Goal: Task Accomplishment & Management: Manage account settings

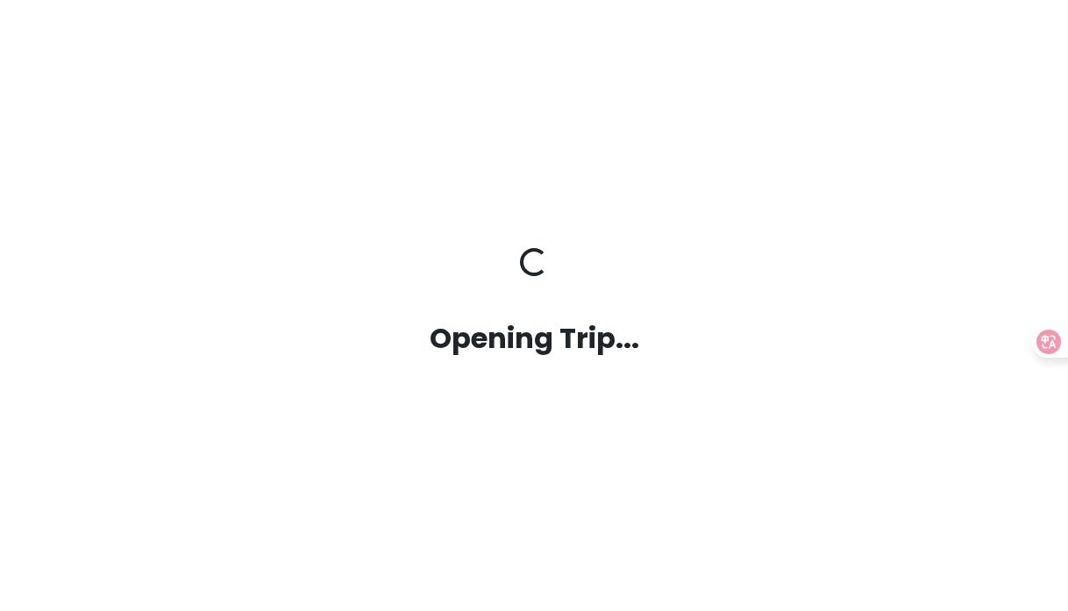
click at [559, 312] on div "Opening Trip... Opening Trip..." at bounding box center [534, 305] width 1000 height 115
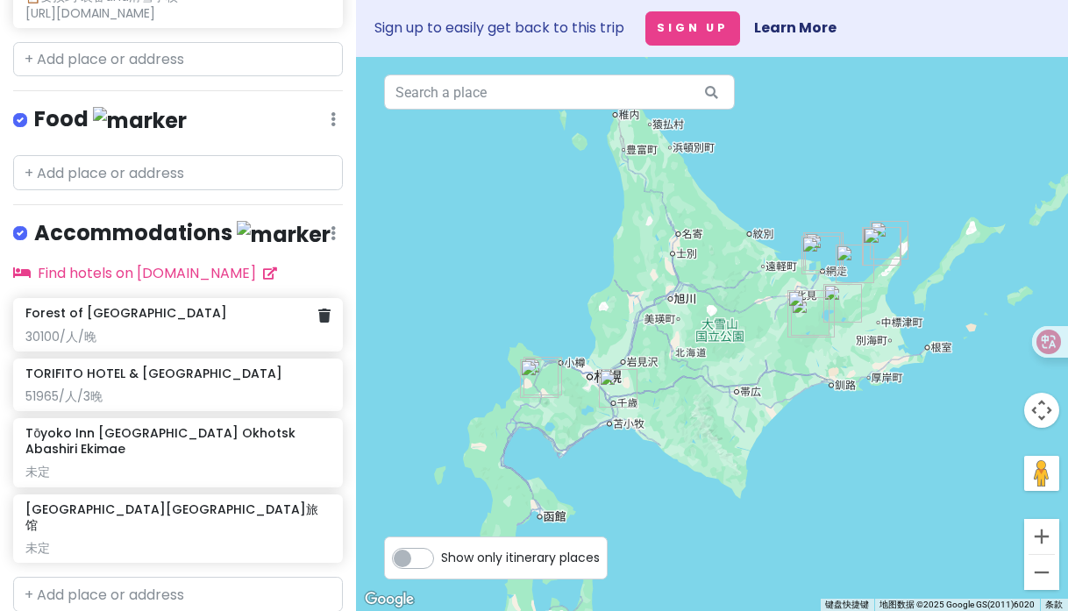
scroll to position [803, 0]
click at [318, 376] on icon at bounding box center [324, 377] width 12 height 14
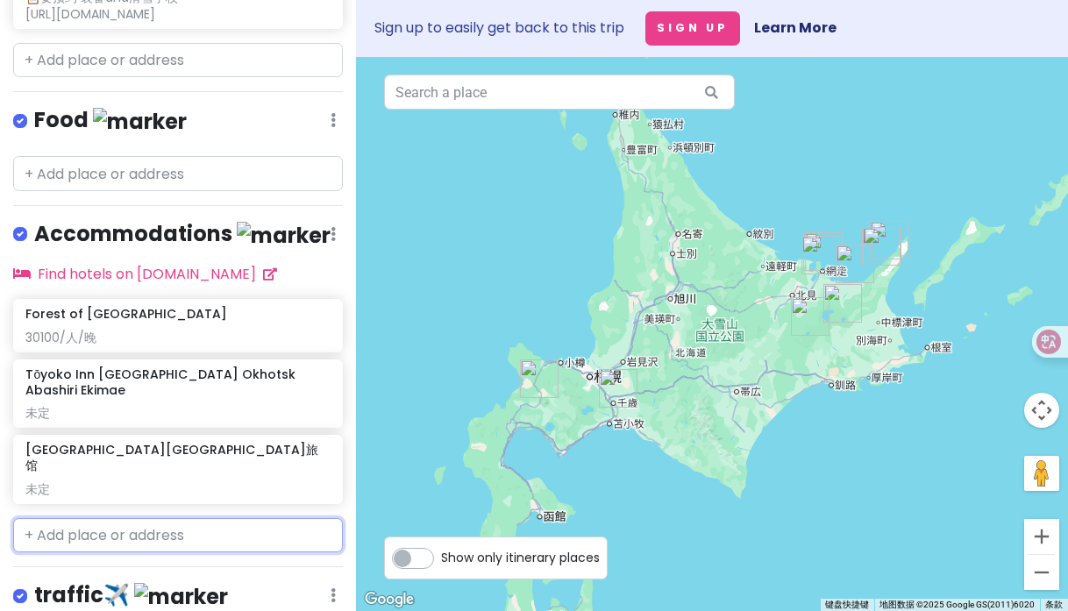
click at [203, 518] on input "text" at bounding box center [178, 535] width 330 height 35
paste input "ニセコノーザンリゾート・アンヌプリ"
type input "ニセコノーザンリゾート・アンヌプリ"
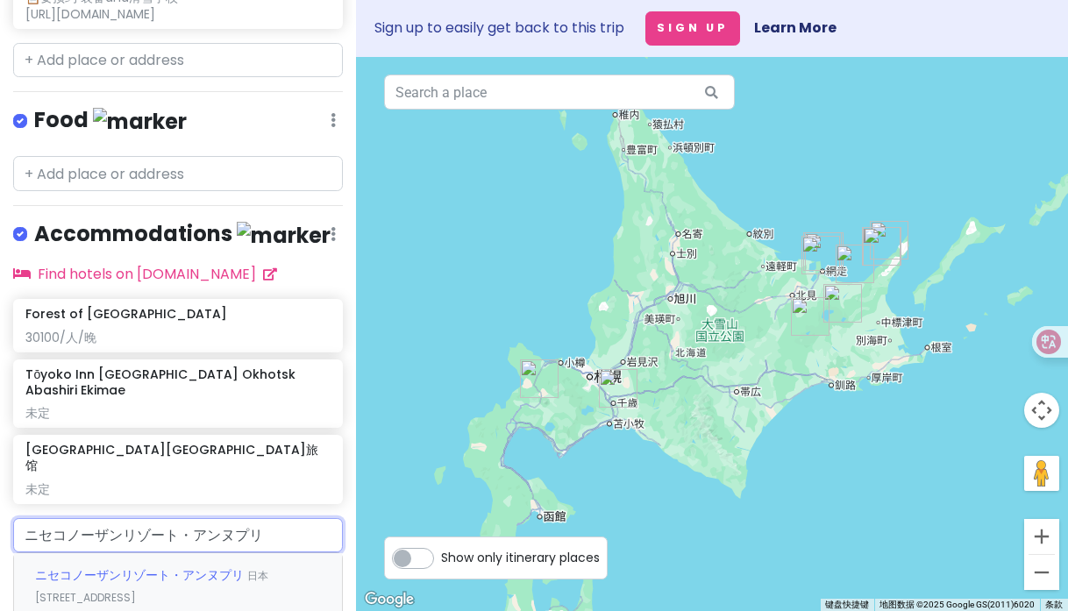
click at [198, 553] on div "ニセコノーザンリゾート・アンヌプリ 日本北海道[GEOGRAPHIC_DATA], 480-1" at bounding box center [178, 585] width 328 height 65
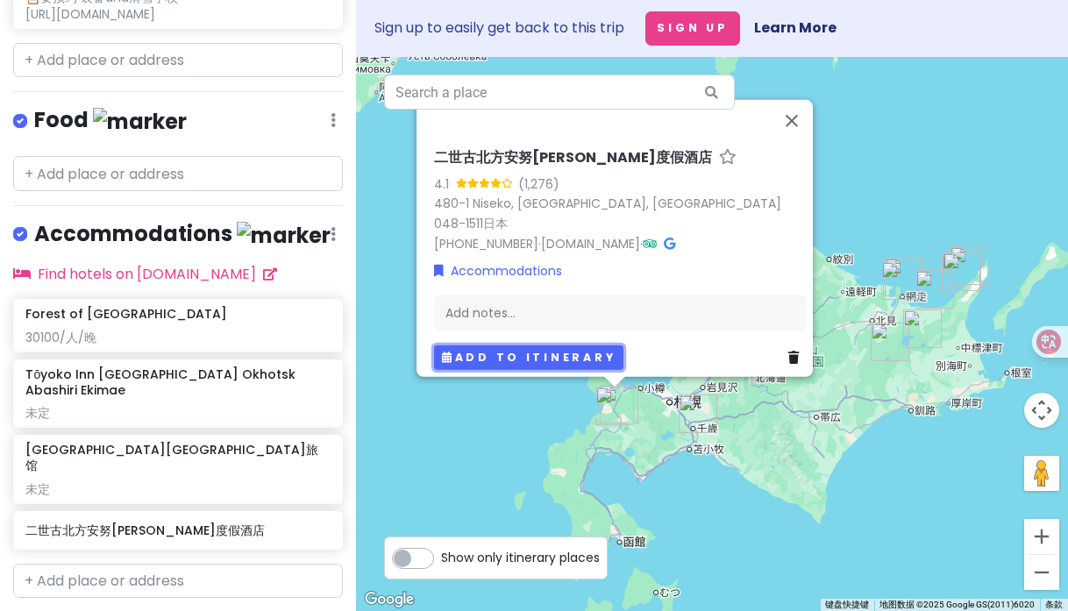
click at [476, 346] on button "Add to itinerary" at bounding box center [528, 358] width 189 height 25
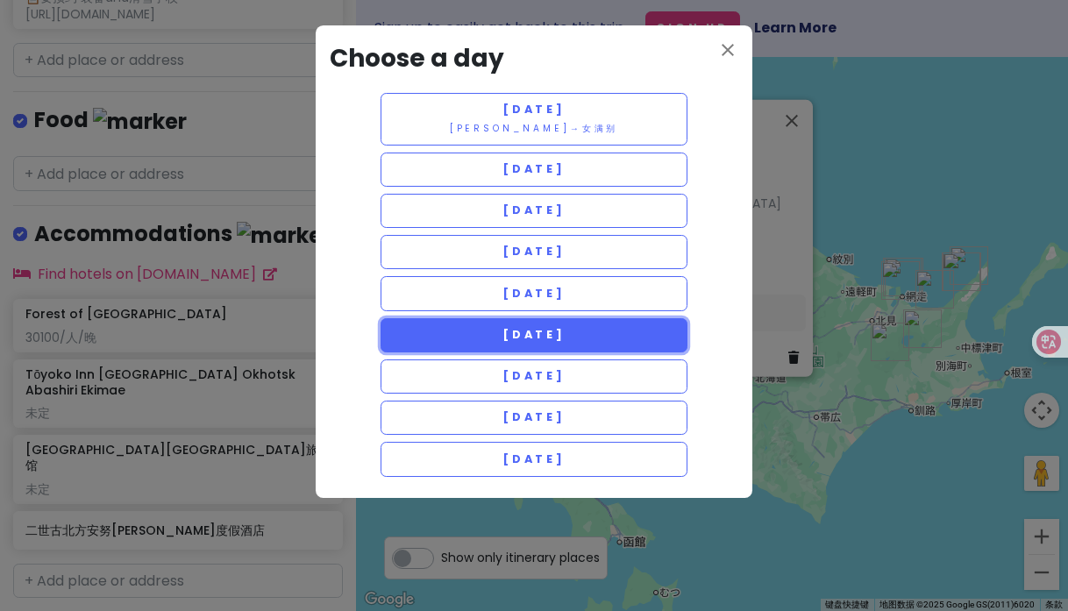
click at [503, 332] on span "[DATE]" at bounding box center [533, 334] width 63 height 15
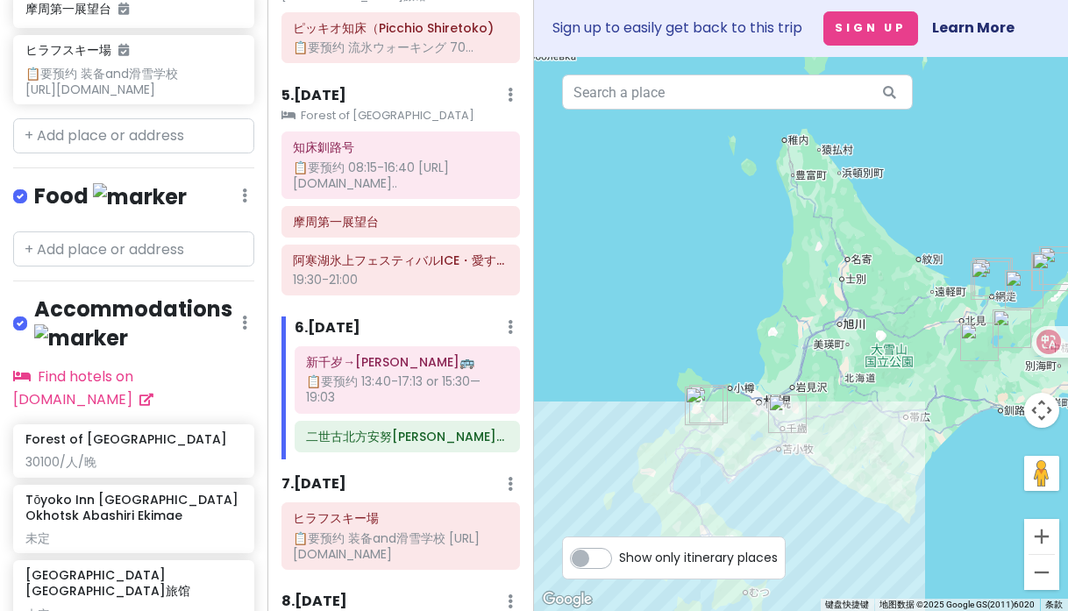
scroll to position [783, 0]
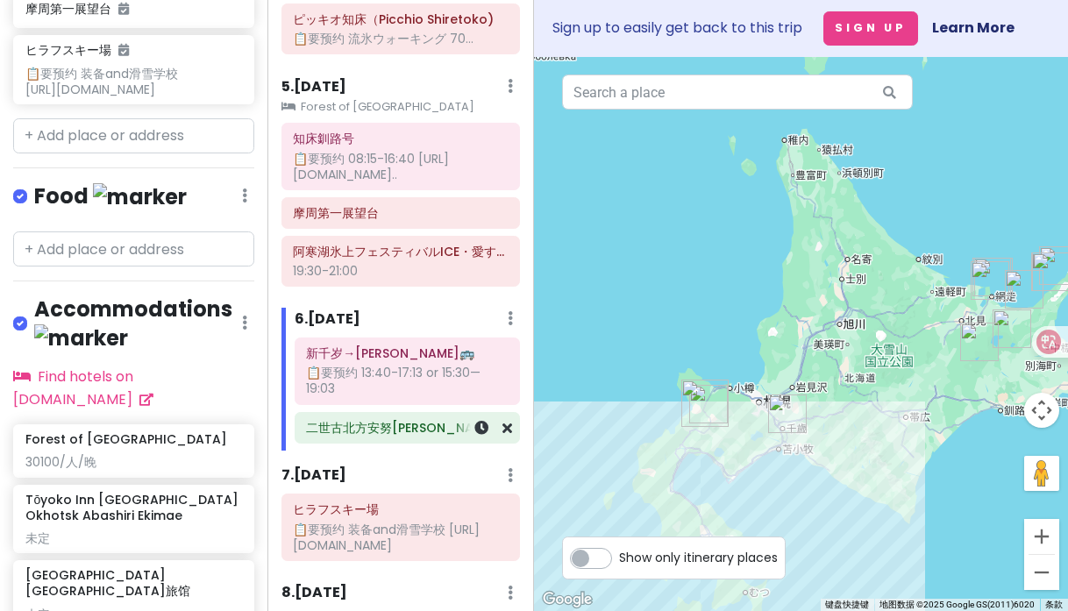
click at [433, 420] on h6 "二世古北方安努[PERSON_NAME]度假酒店" at bounding box center [407, 428] width 202 height 16
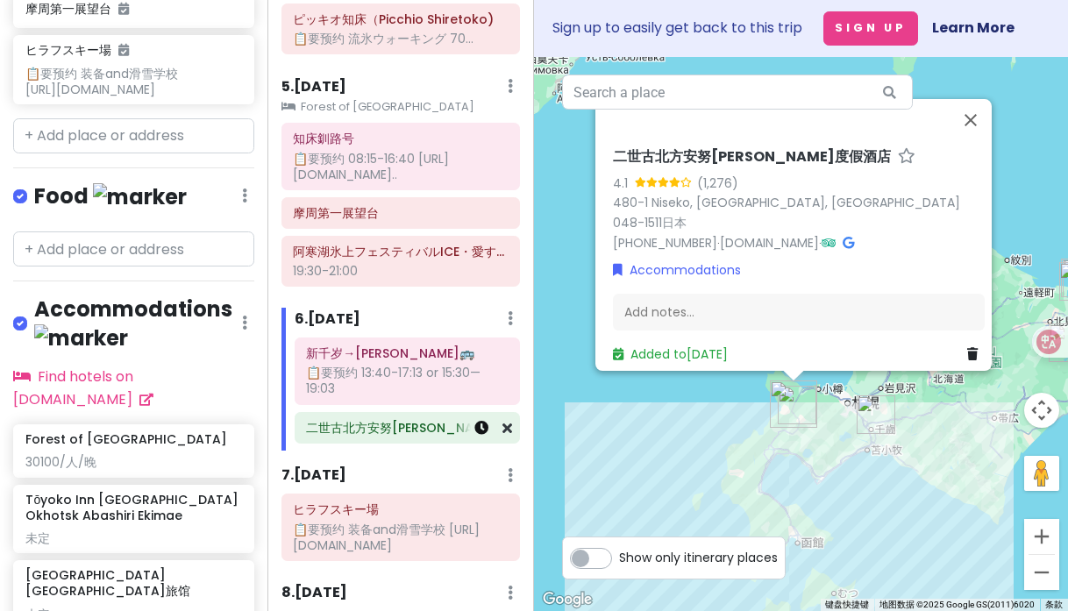
click at [474, 421] on icon at bounding box center [481, 428] width 14 height 14
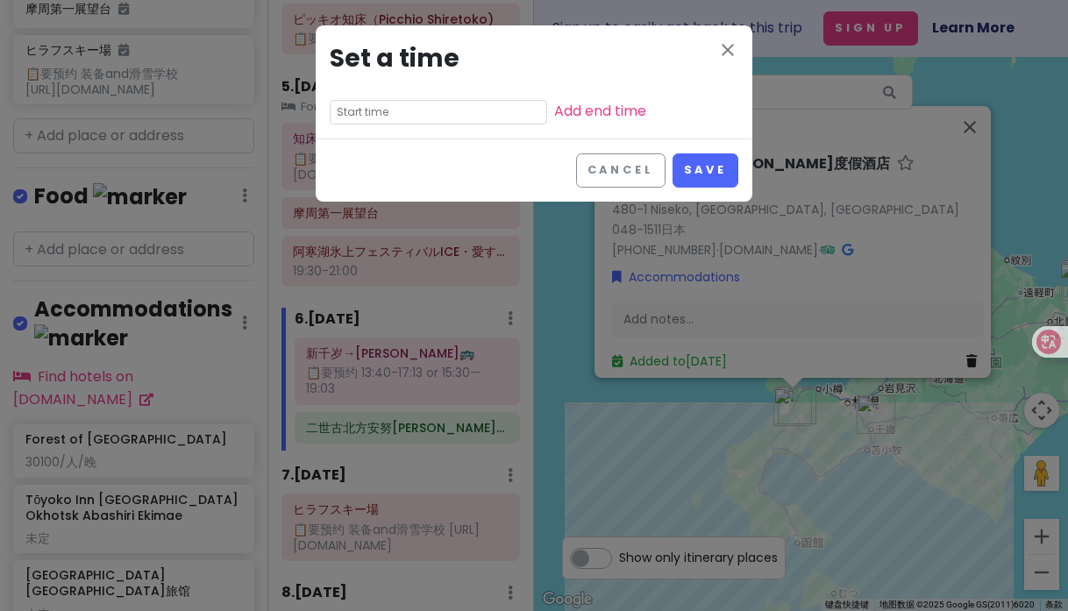
click at [436, 110] on input "text" at bounding box center [438, 112] width 217 height 25
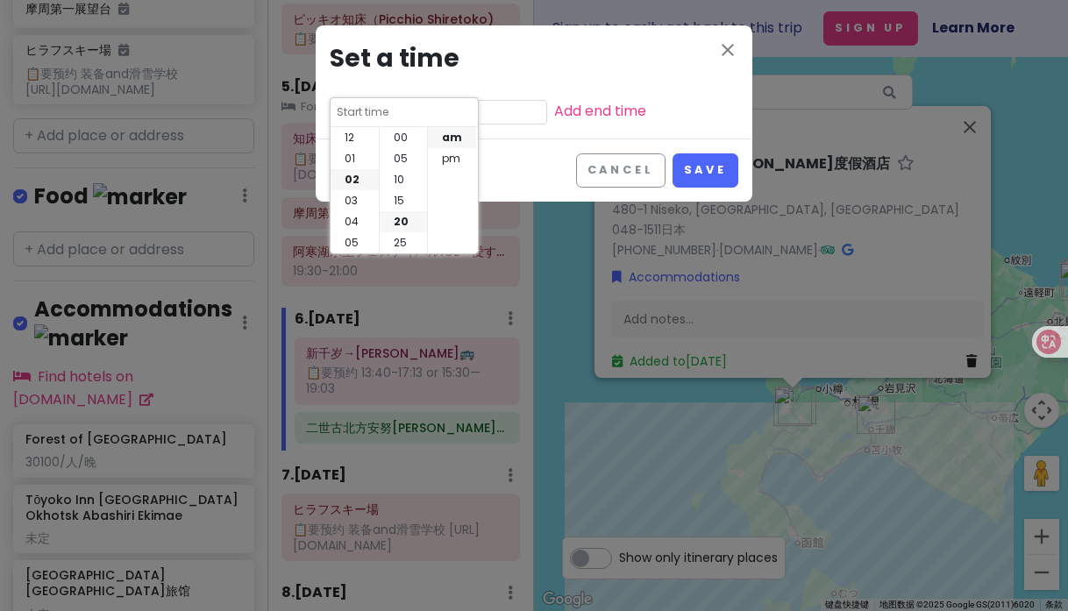
scroll to position [84, 0]
click at [632, 171] on button "Cancel" at bounding box center [620, 170] width 89 height 34
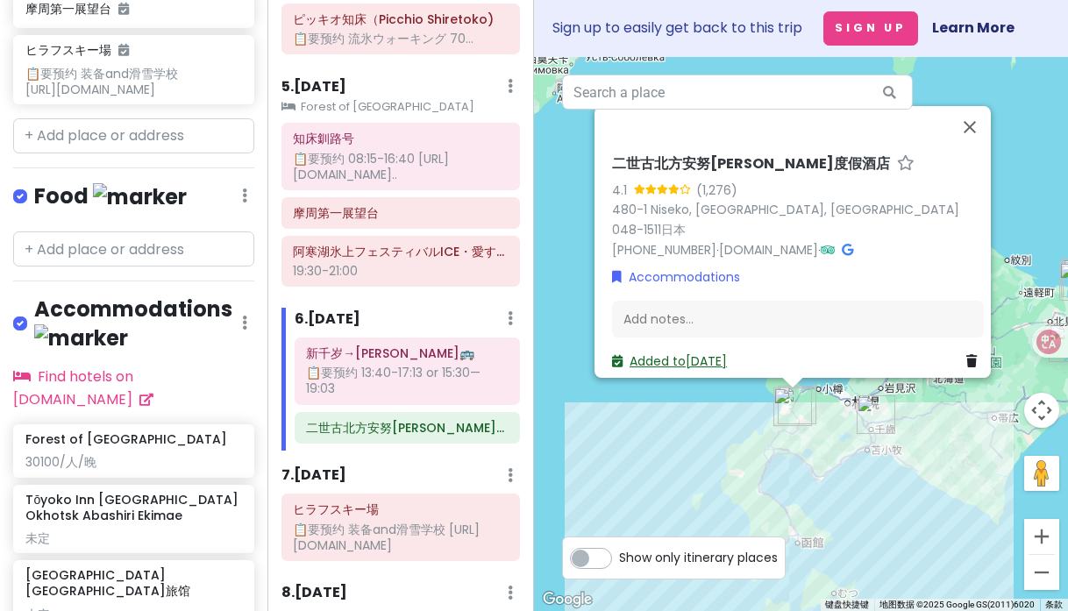
click at [703, 358] on link "Added to [DATE]" at bounding box center [669, 362] width 115 height 18
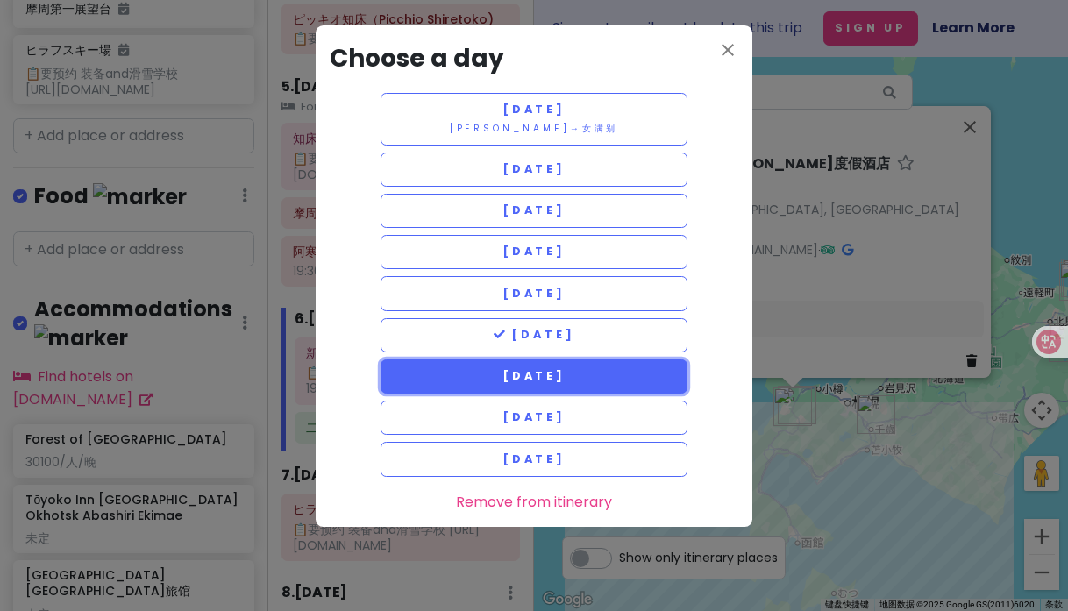
click at [620, 381] on button "[DATE]" at bounding box center [534, 377] width 307 height 34
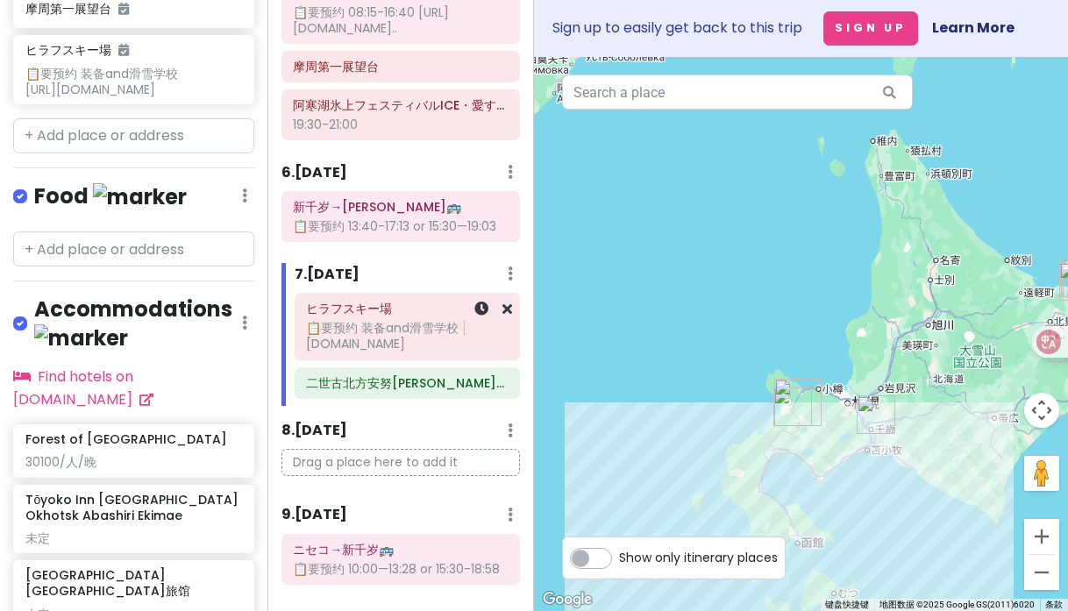
scroll to position [948, 0]
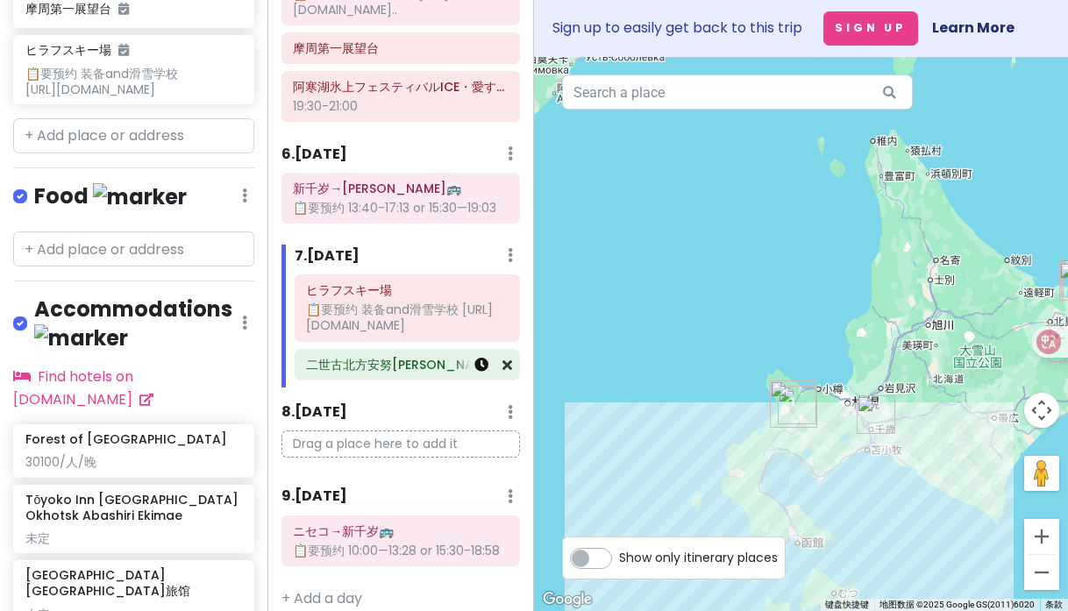
click at [474, 358] on icon at bounding box center [481, 365] width 14 height 14
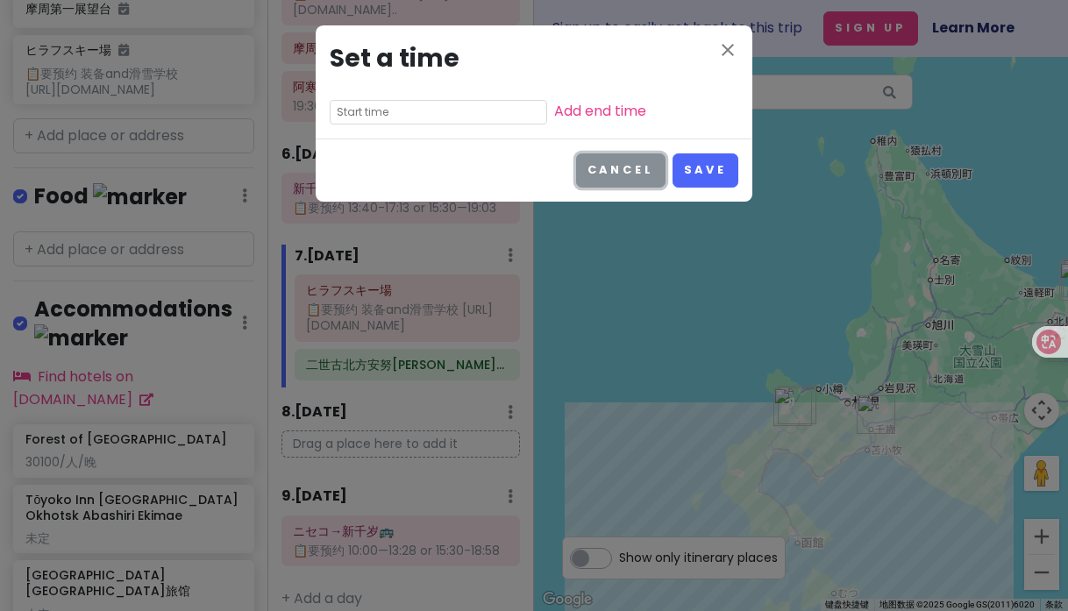
click at [620, 180] on button "Cancel" at bounding box center [620, 170] width 89 height 34
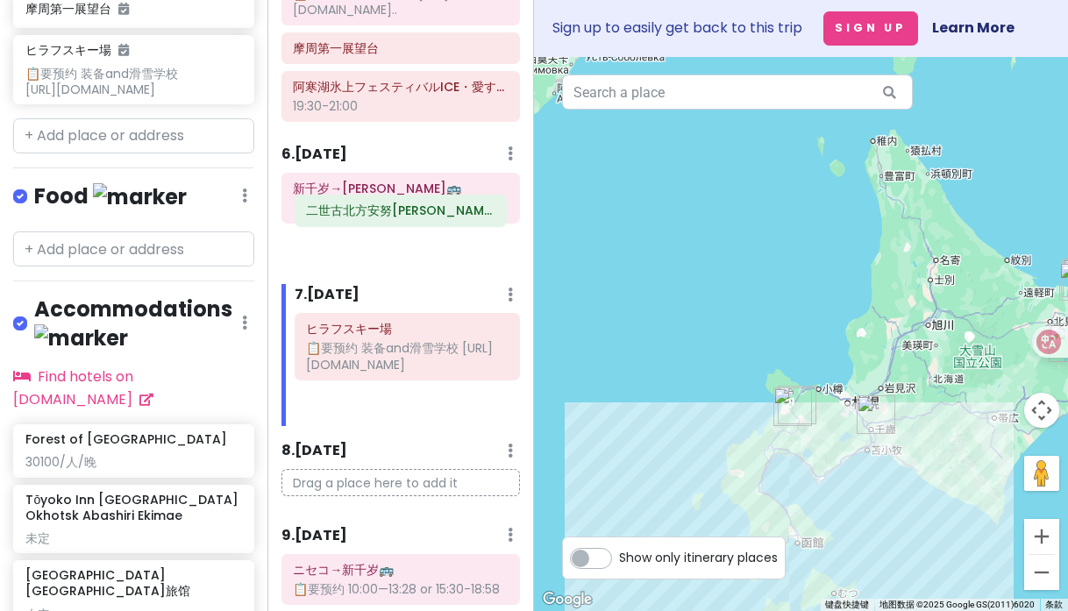
drag, startPoint x: 414, startPoint y: 333, endPoint x: 415, endPoint y: 215, distance: 118.4
click at [414, 215] on div "Itinerary × 1 . [DATE] Edit Day Notes Clear Lodging Delete Day 羽田→女满别 Tōyoko In…" at bounding box center [400, 305] width 267 height 611
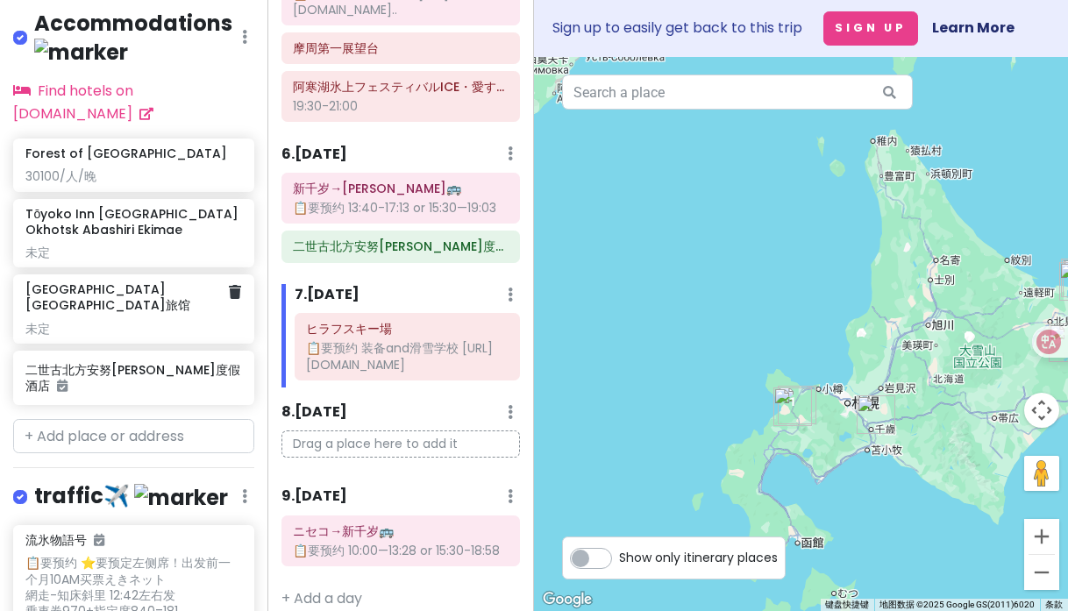
scroll to position [1091, 0]
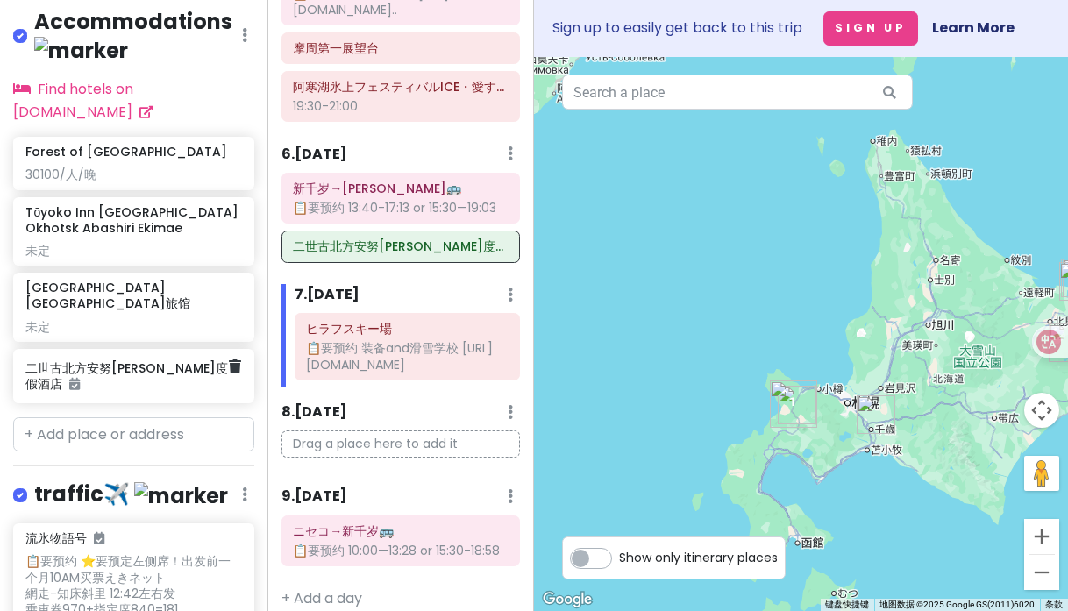
click at [163, 374] on h6 "二世古北方安努[PERSON_NAME]度假酒店" at bounding box center [126, 376] width 203 height 32
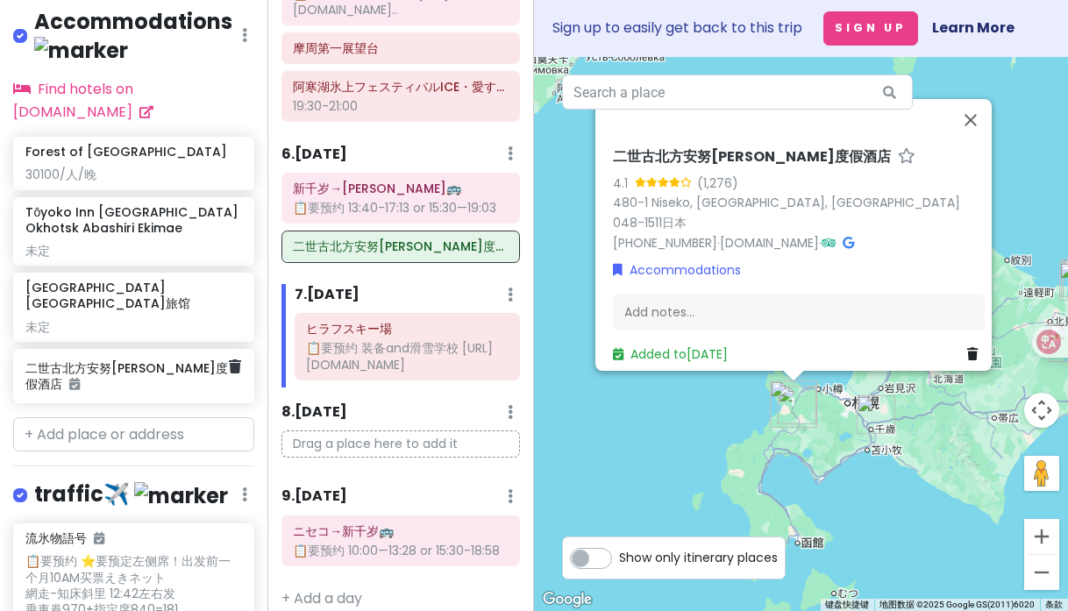
click at [80, 378] on icon at bounding box center [74, 384] width 11 height 12
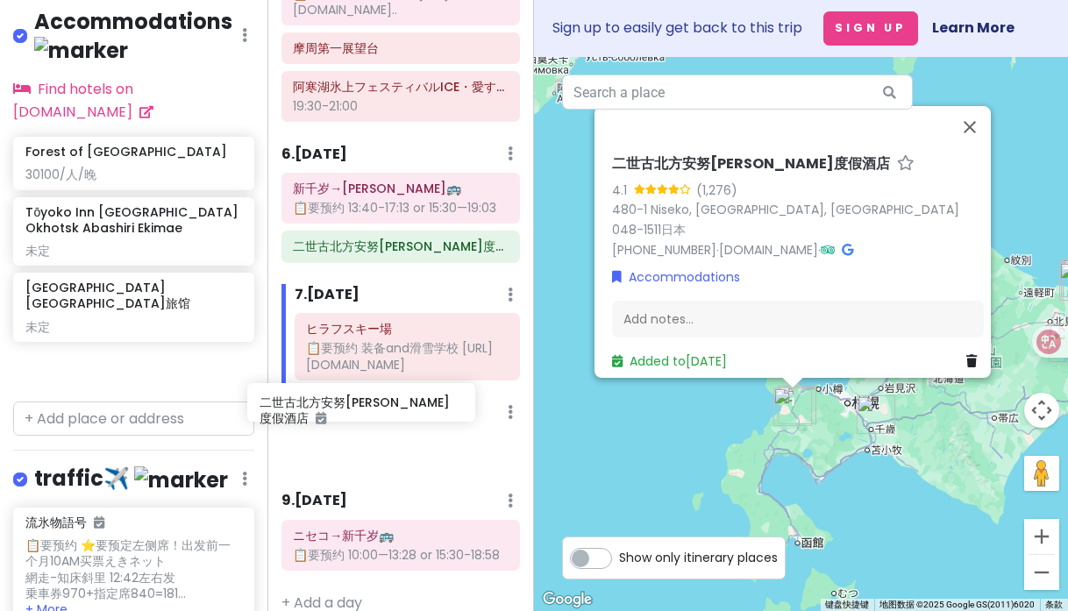
drag, startPoint x: 147, startPoint y: 380, endPoint x: 381, endPoint y: 414, distance: 236.6
click at [381, 414] on div "冬の国 Private Change Dates Make a Copy Delete Trip Go Pro ⚡️ Give Feedback 💡 Supp…" at bounding box center [534, 305] width 1068 height 611
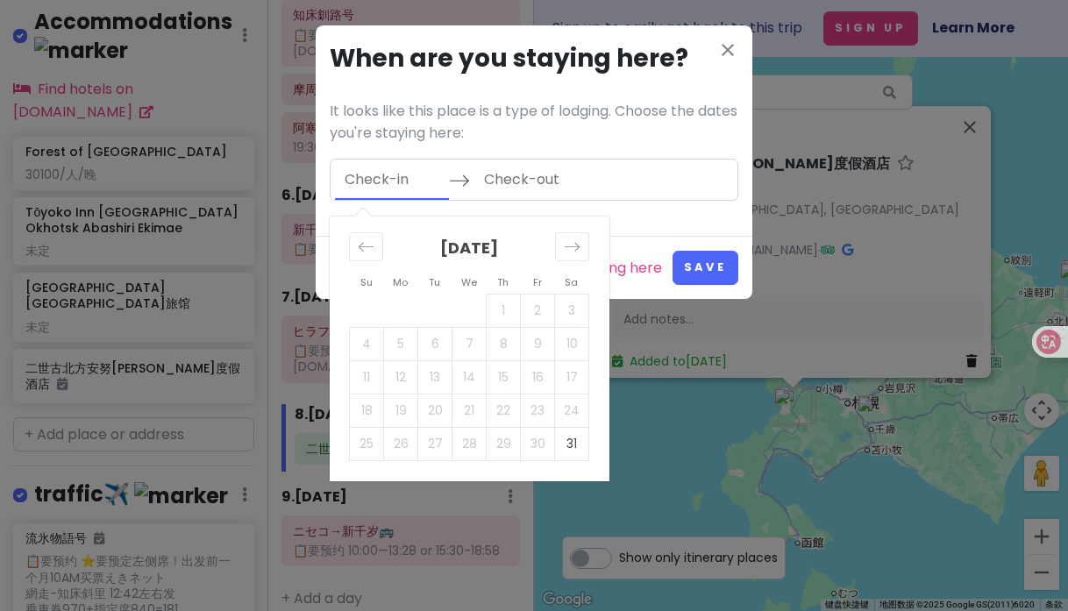
click at [420, 189] on input "Check-in" at bounding box center [392, 180] width 114 height 40
click at [576, 251] on icon "Move forward to switch to the next month." at bounding box center [572, 247] width 17 height 17
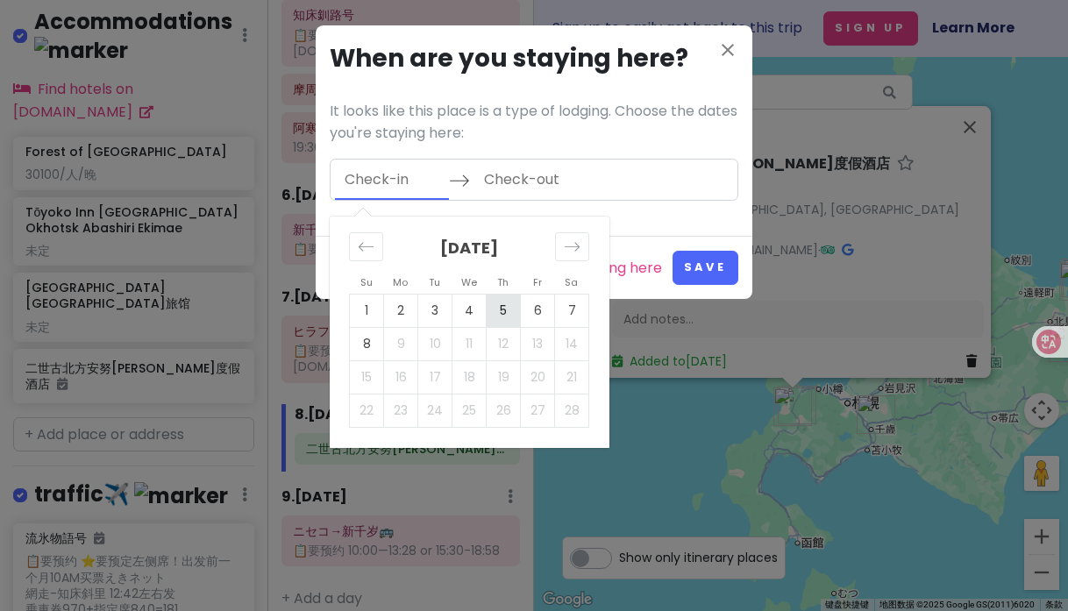
click at [502, 309] on td "5" at bounding box center [504, 310] width 34 height 33
type input "[DATE]"
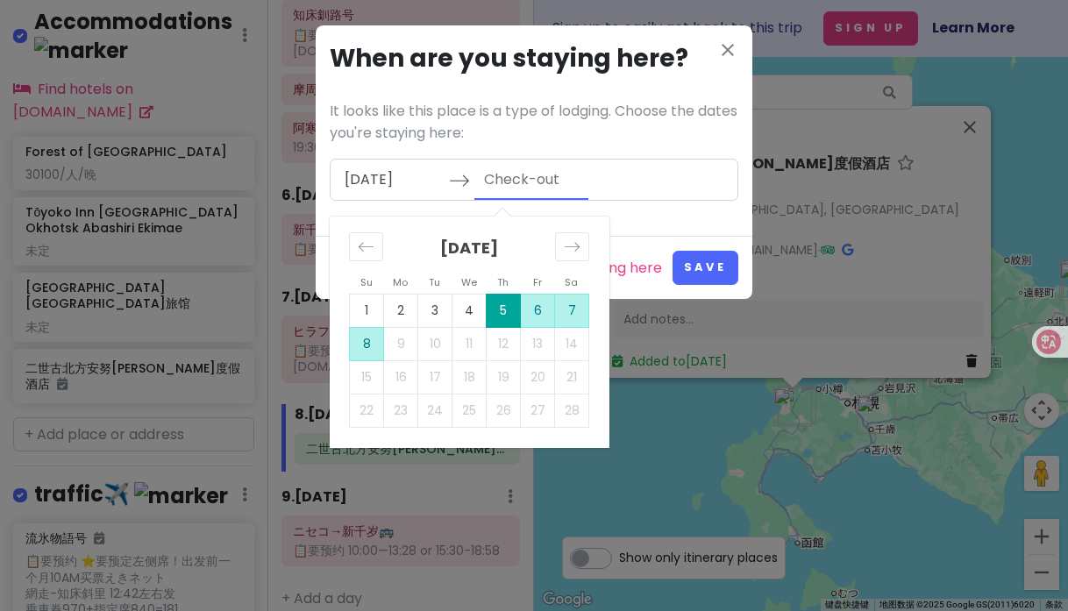
click at [373, 346] on td "8" at bounding box center [367, 343] width 34 height 33
type input "[DATE]"
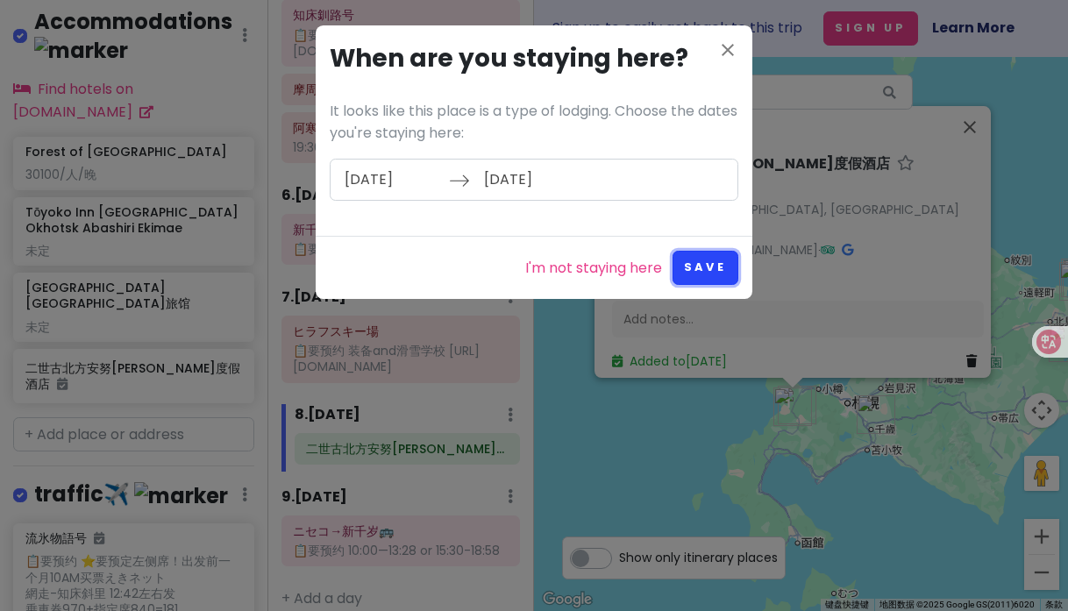
click at [708, 272] on button "Save" at bounding box center [706, 268] width 66 height 34
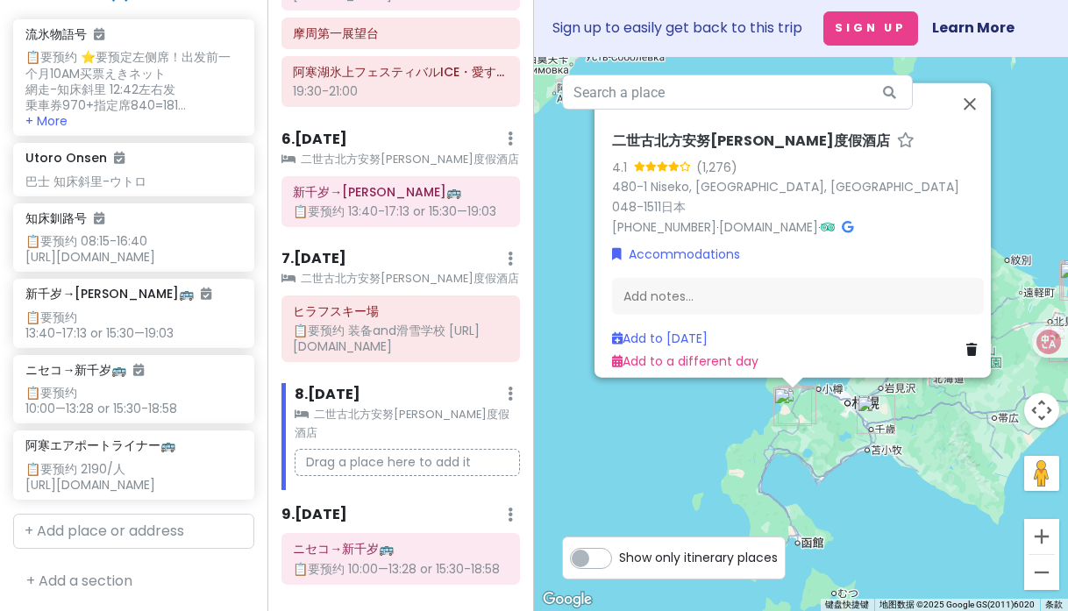
scroll to position [1612, 0]
click at [388, 561] on div "📋要预约 10:00—13:28 or 15:30-18:58" at bounding box center [400, 569] width 215 height 16
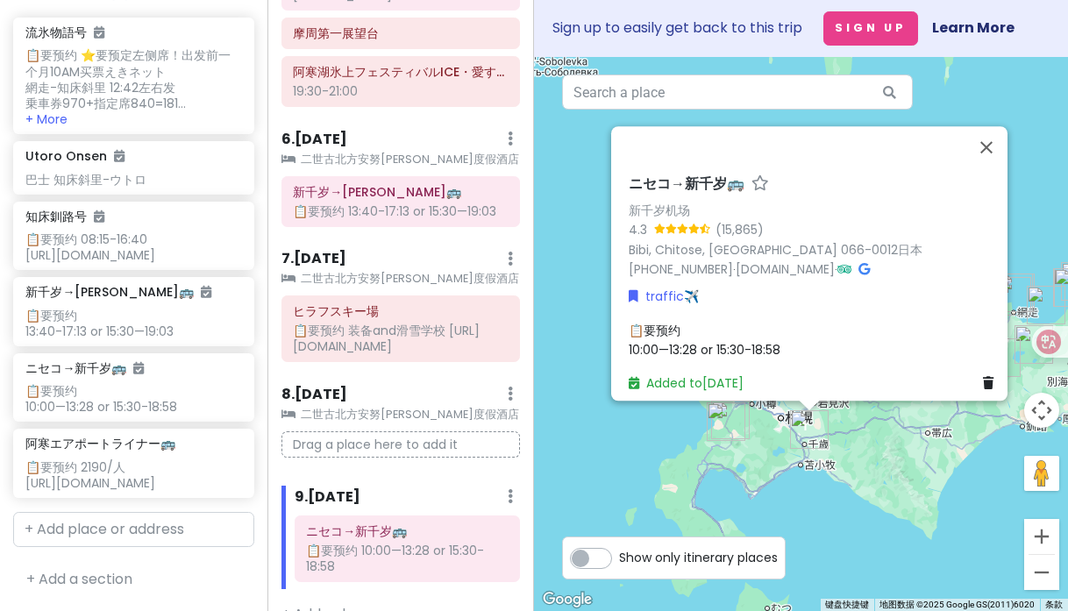
click at [704, 331] on span "📋要预约 10:00—13:28 or 15:30-18:58" at bounding box center [705, 340] width 152 height 37
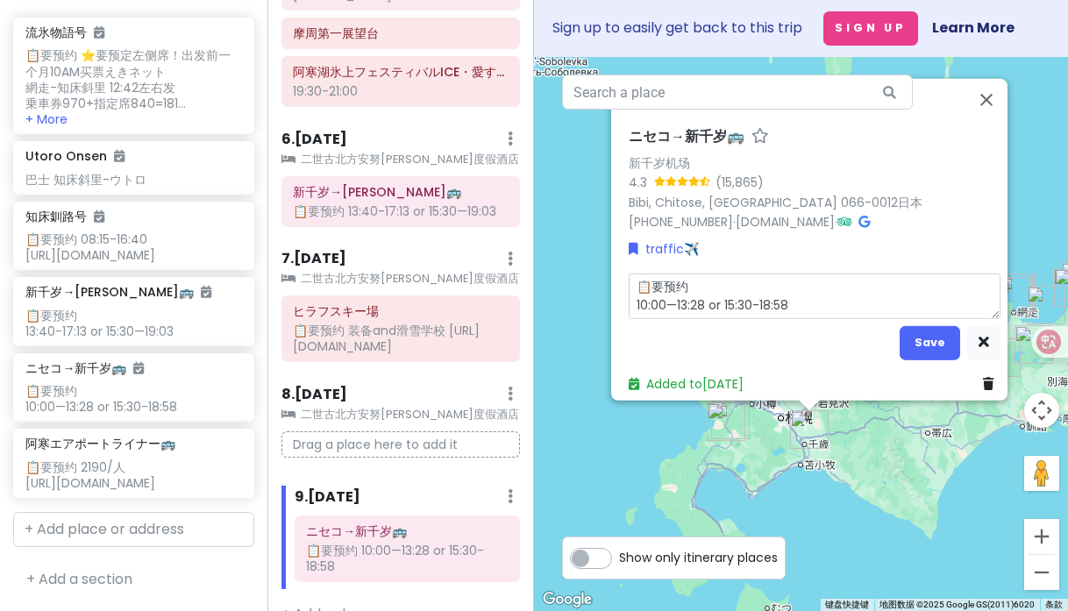
drag, startPoint x: 793, startPoint y: 295, endPoint x: 618, endPoint y: 289, distance: 174.6
click at [622, 289] on div "ニセコ→新千岁🚌 新千岁机场 4.3 (15,865) [GEOGRAPHIC_DATA], [GEOGRAPHIC_DATA], [GEOGRAPHIC_D…" at bounding box center [815, 261] width 386 height 280
type textarea "x"
type textarea "📋要预约 13:05-16:40? or 13:55-17:30"
click at [923, 337] on button "Save" at bounding box center [930, 342] width 61 height 34
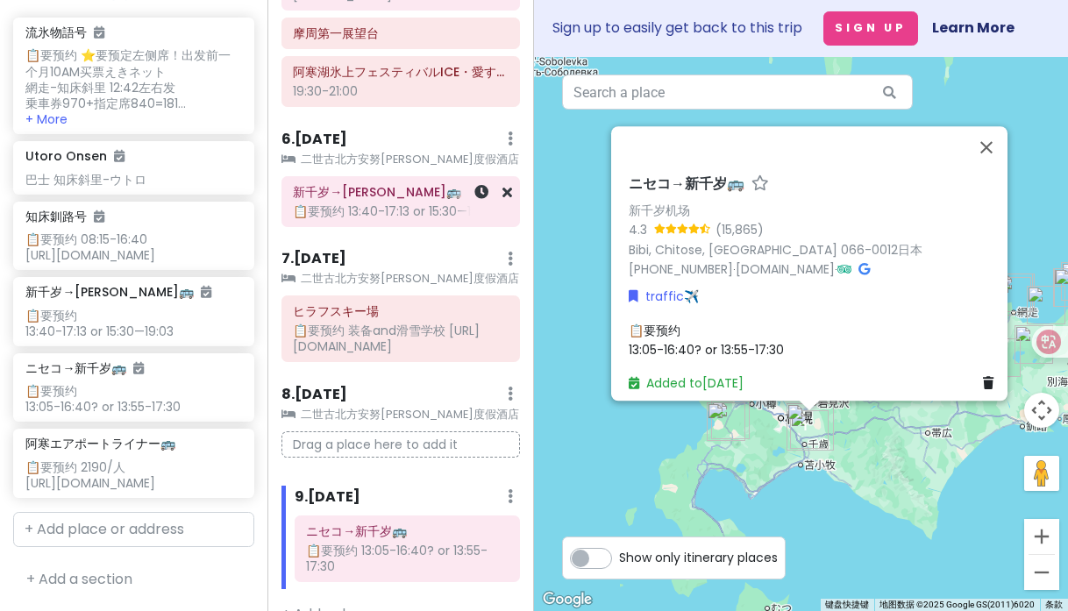
click at [378, 203] on div "📋要预约 13:40-17:13 or 15:30—19:03" at bounding box center [400, 211] width 215 height 16
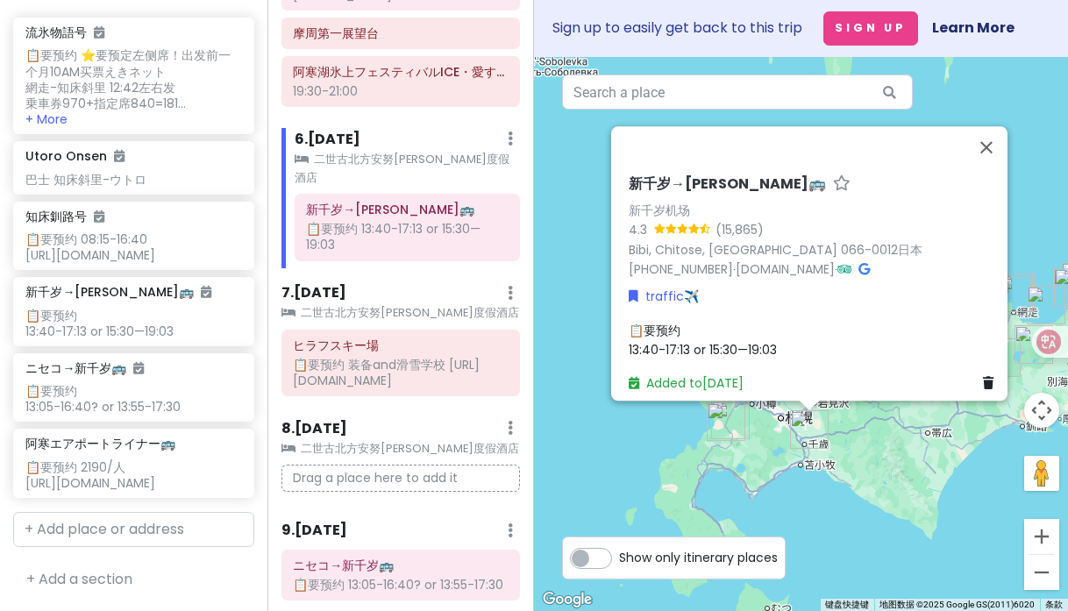
click at [704, 336] on span "📋要预约 13:40-17:13 or 15:30—19:03" at bounding box center [703, 340] width 148 height 37
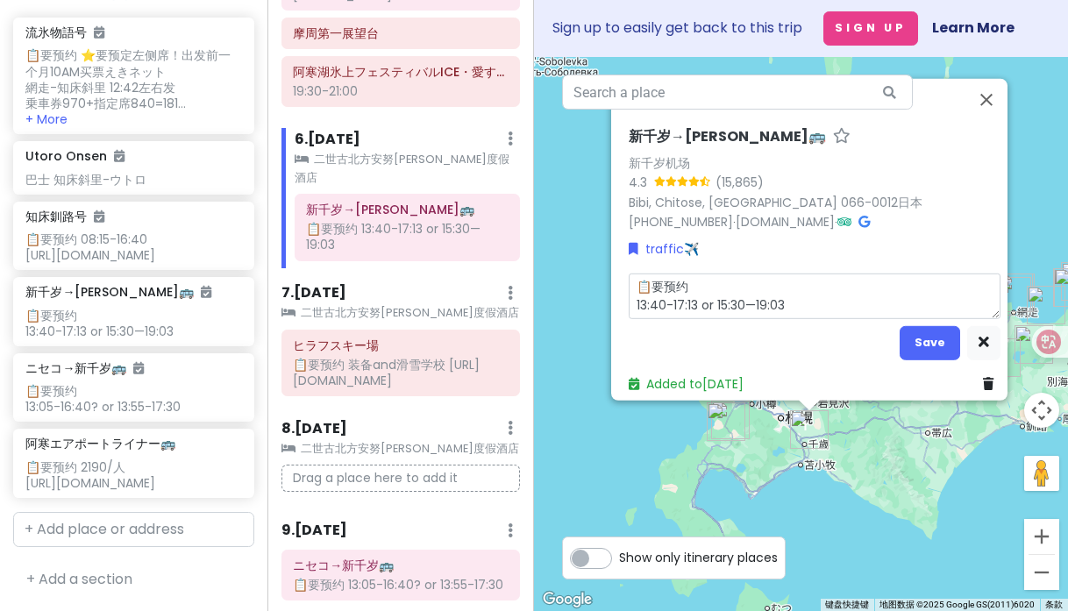
drag, startPoint x: 797, startPoint y: 296, endPoint x: 613, endPoint y: 296, distance: 184.2
click at [622, 296] on div "新千岁→[PERSON_NAME]🚌 新千岁机场 4.3 (15,865) [GEOGRAPHIC_DATA], [GEOGRAPHIC_DATA], [GE…" at bounding box center [815, 261] width 386 height 280
type textarea "x"
type textarea "📋要预约 13:50-17:30or15:50-19:30？"
click at [913, 327] on button "Save" at bounding box center [930, 342] width 61 height 34
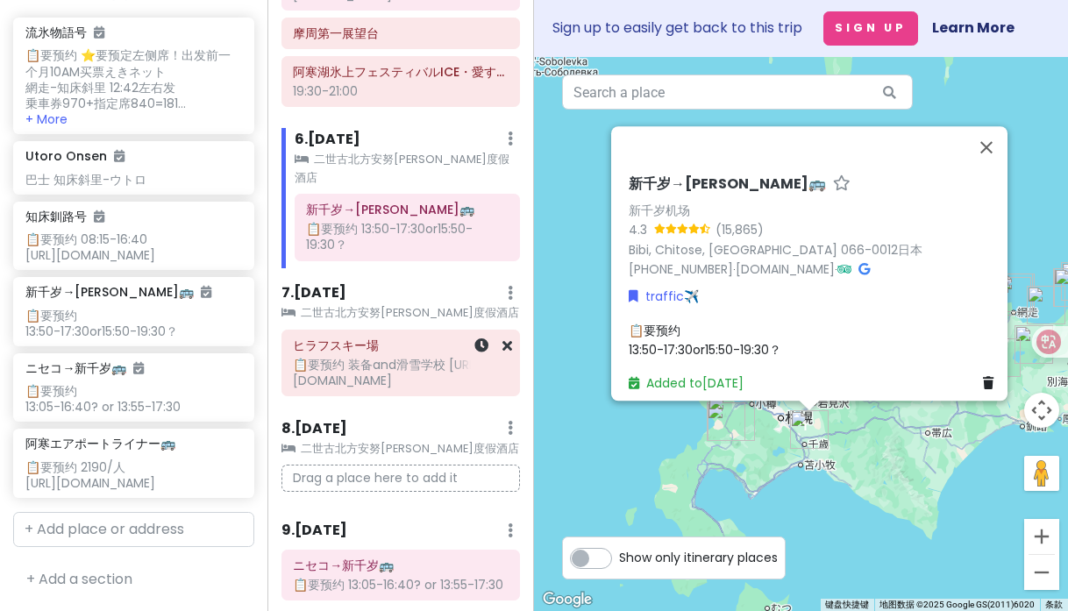
click at [438, 357] on div "📋要预约 装备and滑雪学校 [URL][DOMAIN_NAME]" at bounding box center [400, 373] width 215 height 32
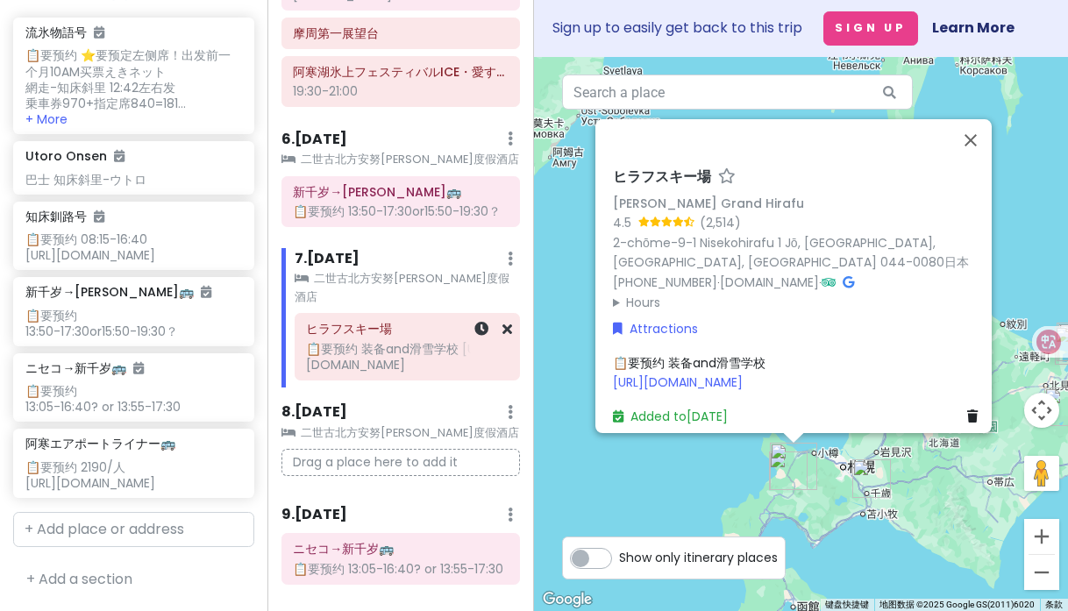
click at [502, 314] on div "ヒラフスキー場 📋要预约 装备and滑雪学校 [URL][DOMAIN_NAME]" at bounding box center [408, 347] width 224 height 66
click at [502, 322] on icon at bounding box center [507, 329] width 10 height 14
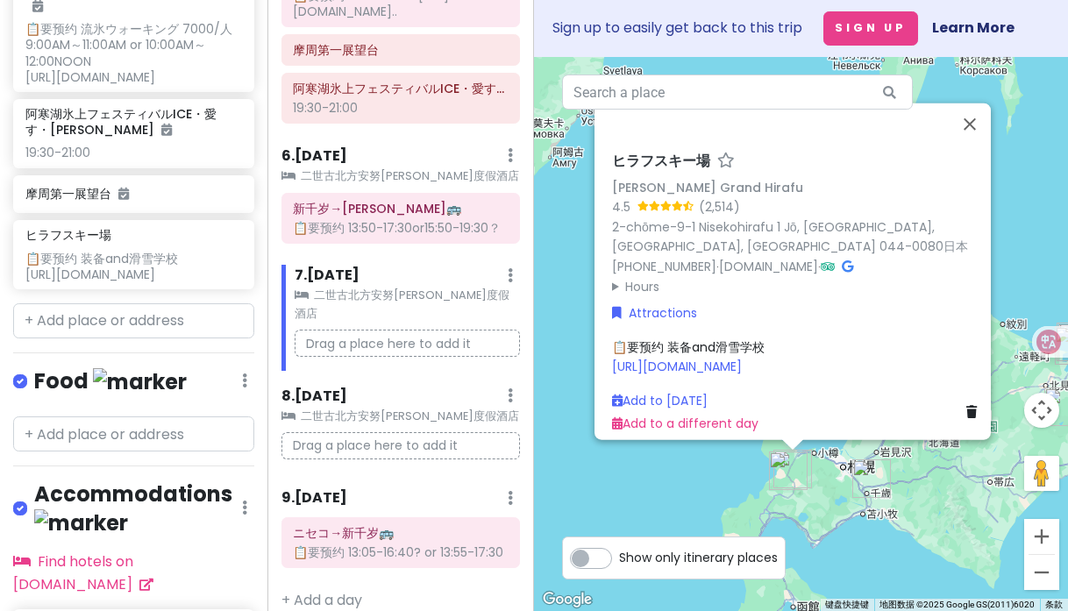
scroll to position [584, 0]
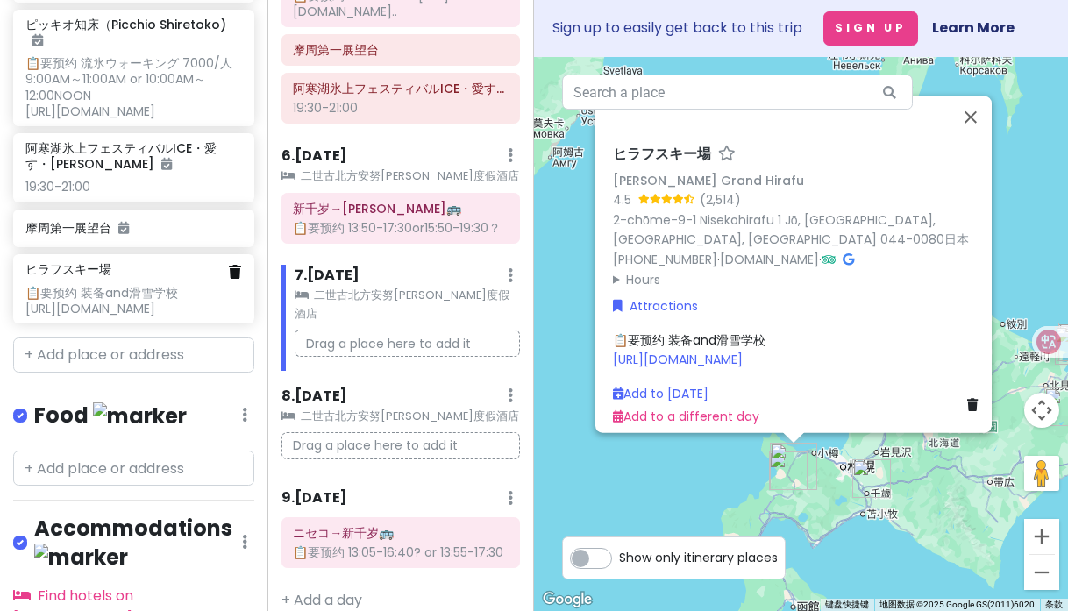
click at [229, 279] on icon at bounding box center [235, 272] width 12 height 14
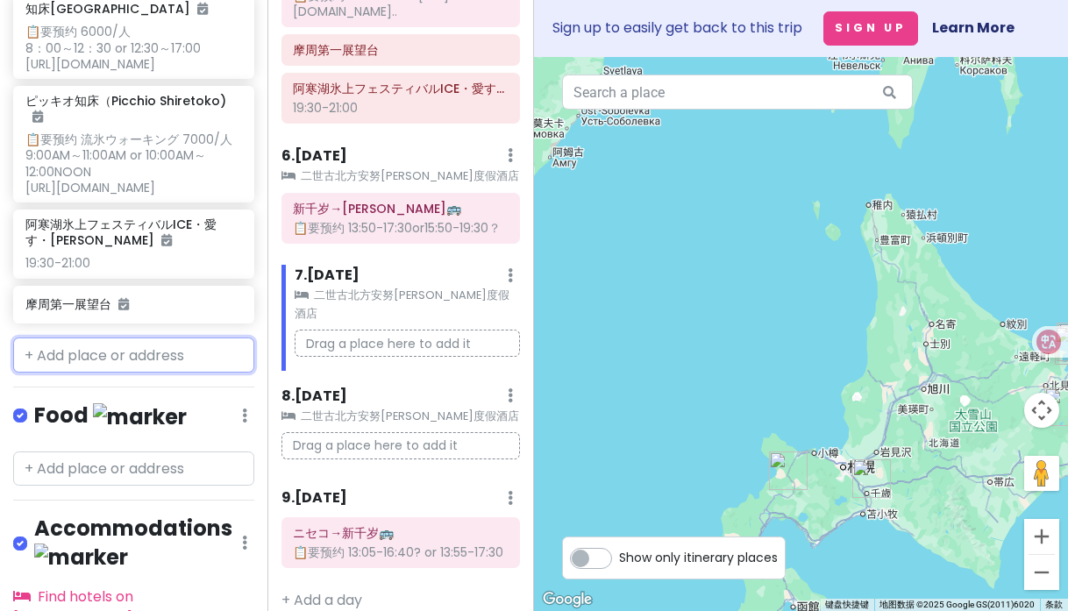
click at [150, 356] on input "text" at bounding box center [133, 355] width 241 height 35
paste input "[URL][DOMAIN_NAME]"
type input "[URL][DOMAIN_NAME]"
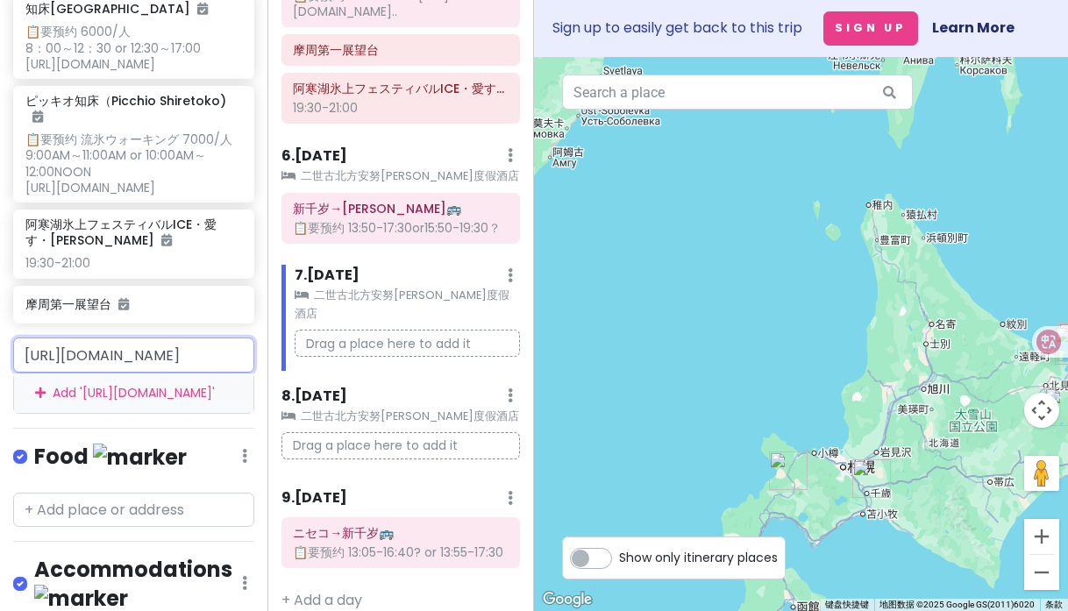
drag, startPoint x: 189, startPoint y: 363, endPoint x: -3, endPoint y: 362, distance: 191.2
click at [0, 362] on html "冬の国 Private Change Dates Make a Copy Delete Trip Go Pro ⚡️ Give Feedback 💡 Supp…" at bounding box center [534, 305] width 1068 height 611
drag, startPoint x: 69, startPoint y: 367, endPoint x: 167, endPoint y: 350, distance: 98.8
click at [69, 367] on input "アンヌ" at bounding box center [133, 355] width 241 height 35
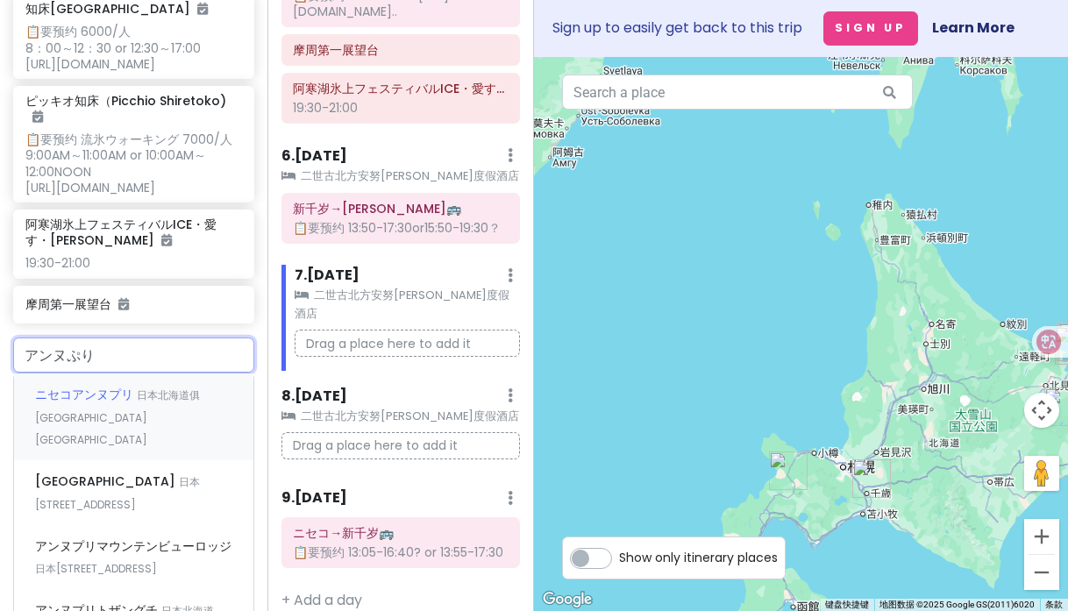
type input "日本[STREET_ADDRESS] [GEOGRAPHIC_DATA]"
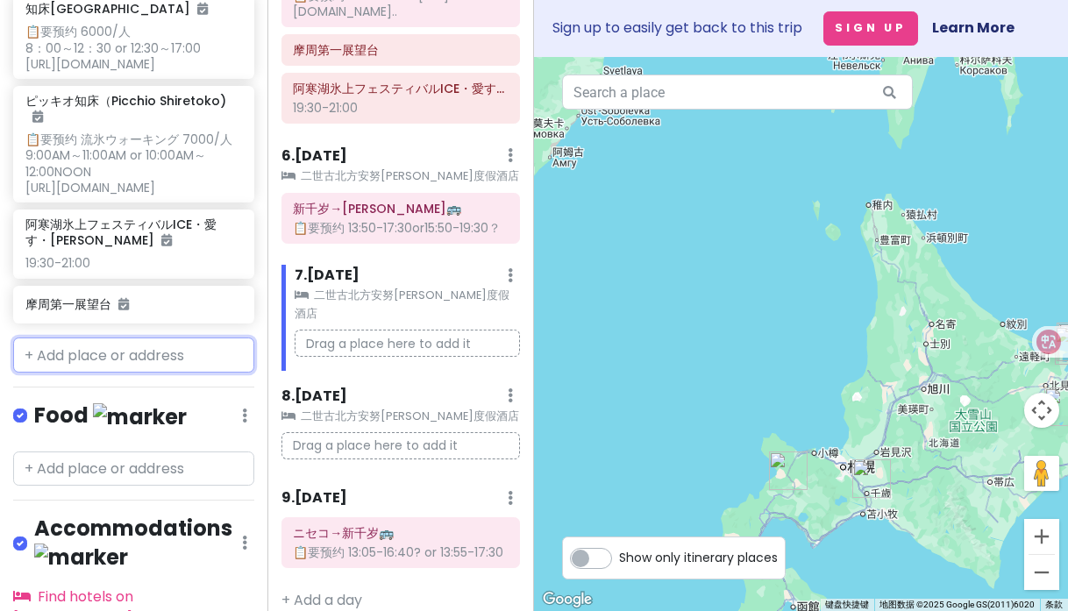
scroll to position [553, 0]
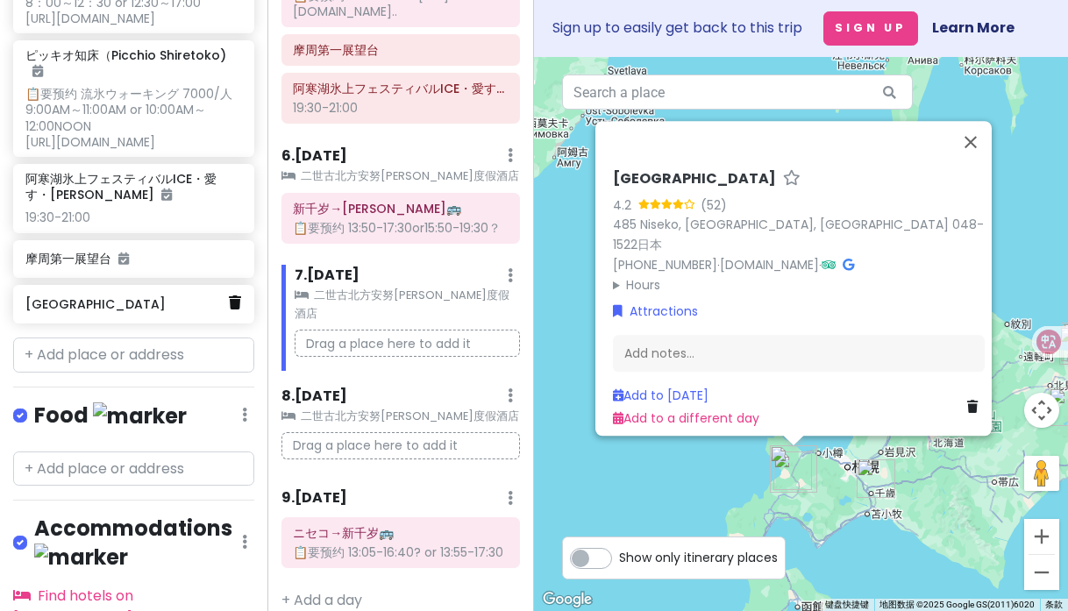
click at [229, 310] on icon at bounding box center [235, 303] width 12 height 14
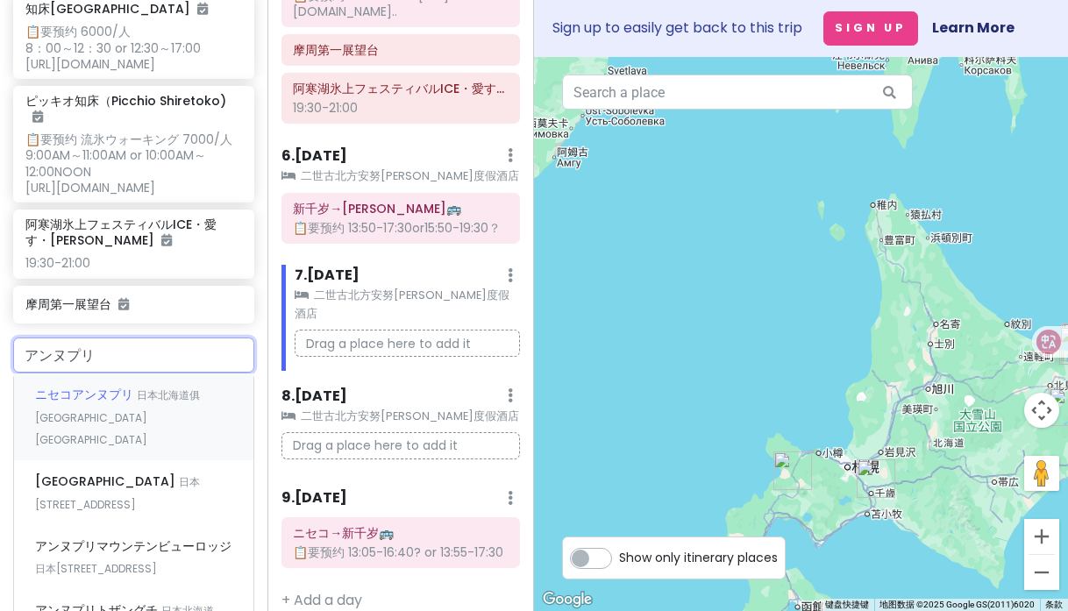
type input "アンヌプリンス"
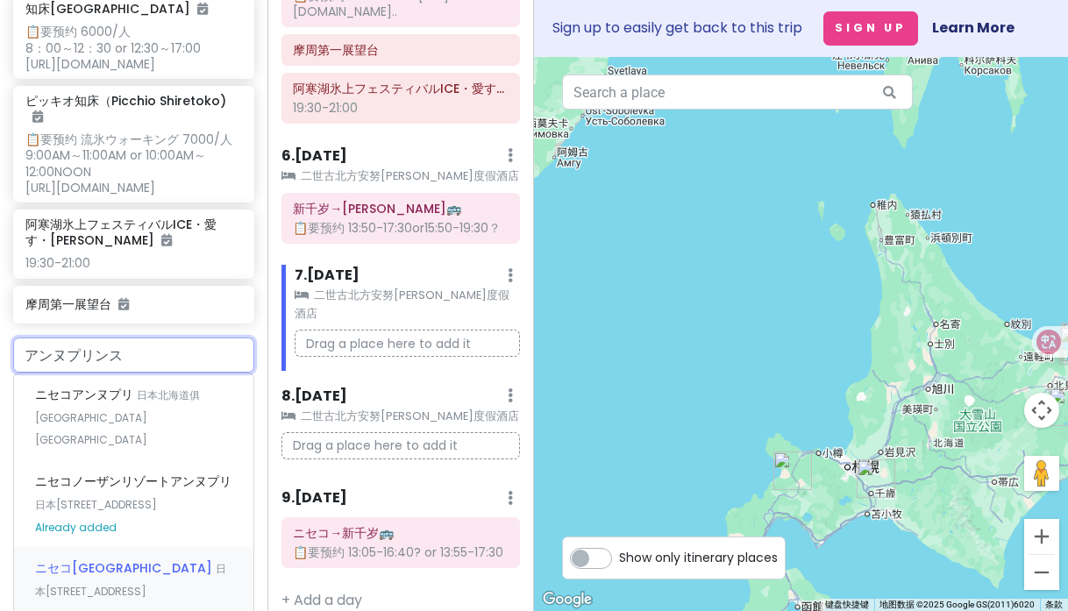
click at [127, 575] on span "ニセコ[GEOGRAPHIC_DATA]" at bounding box center [125, 568] width 181 height 18
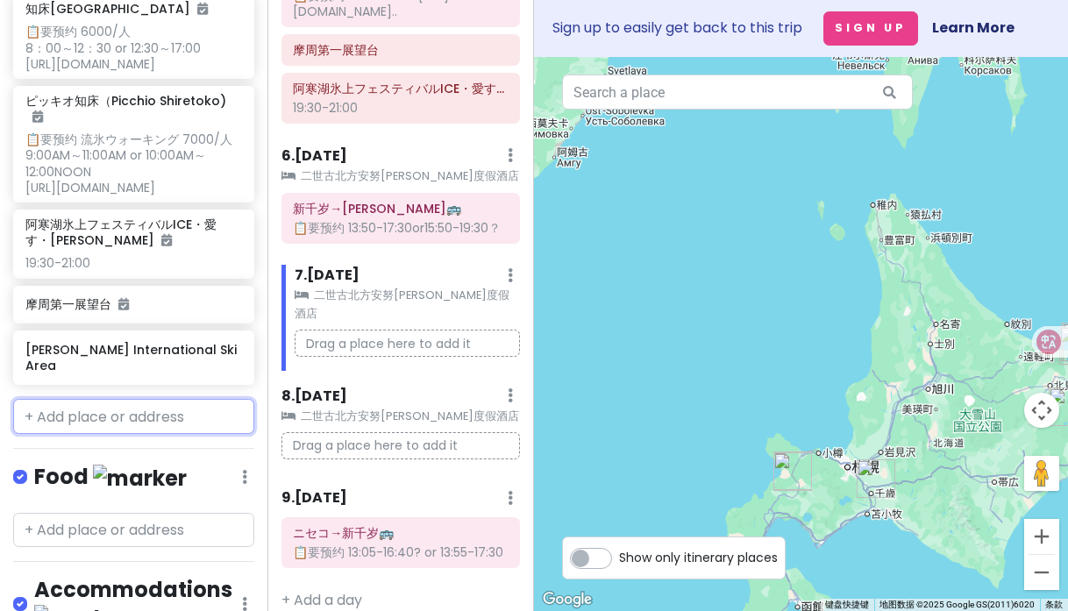
scroll to position [569, 0]
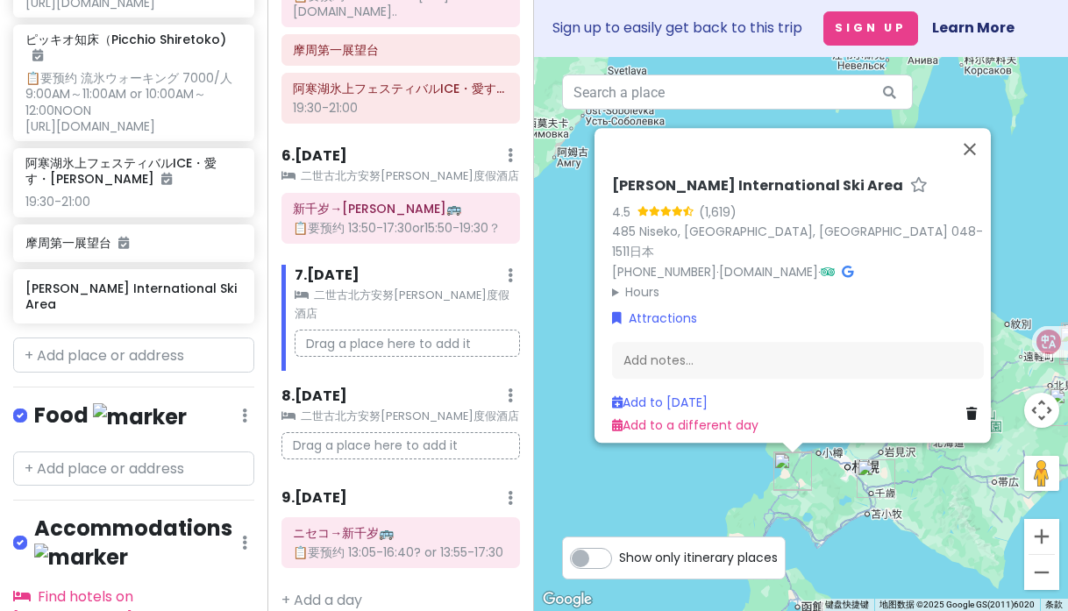
click at [695, 192] on h6 "[PERSON_NAME] International Ski Area" at bounding box center [757, 186] width 291 height 18
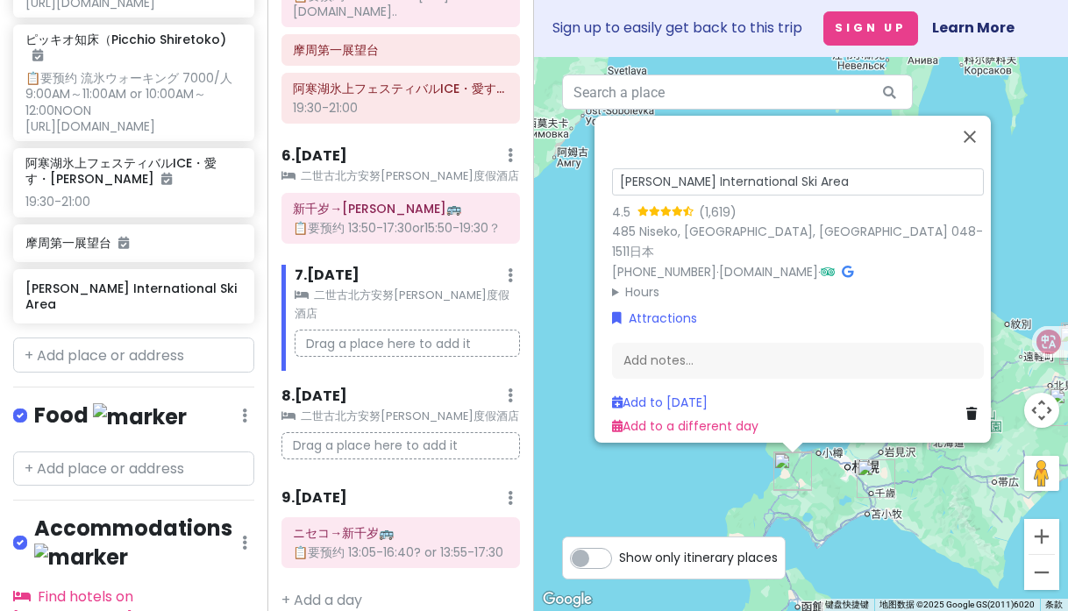
click at [709, 329] on div "[PERSON_NAME] International Ski Area 4.5 (1,619) 485 [GEOGRAPHIC_DATA], [GEOGRA…" at bounding box center [798, 300] width 386 height 285
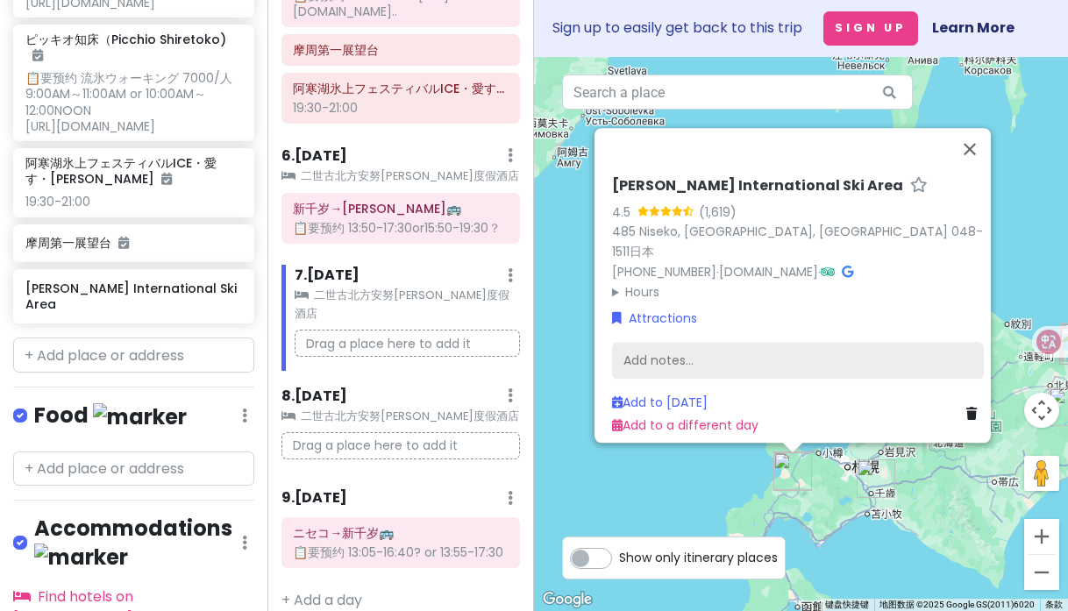
click at [706, 343] on div "Add notes..." at bounding box center [798, 361] width 372 height 37
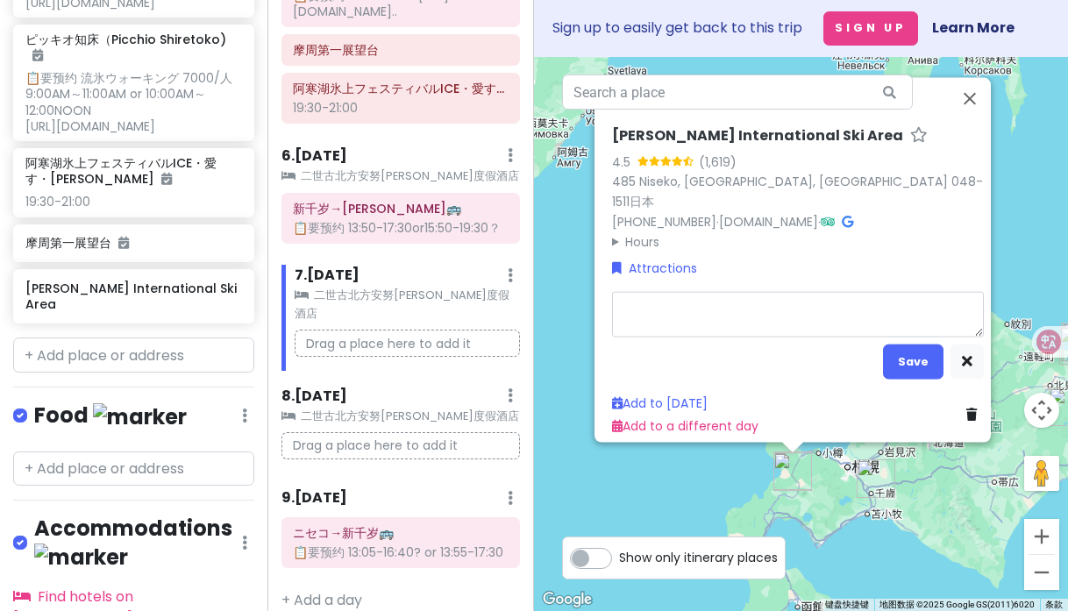
type textarea "x"
type textarea "[URL][DOMAIN_NAME]"
click at [887, 352] on button "Save" at bounding box center [913, 362] width 61 height 34
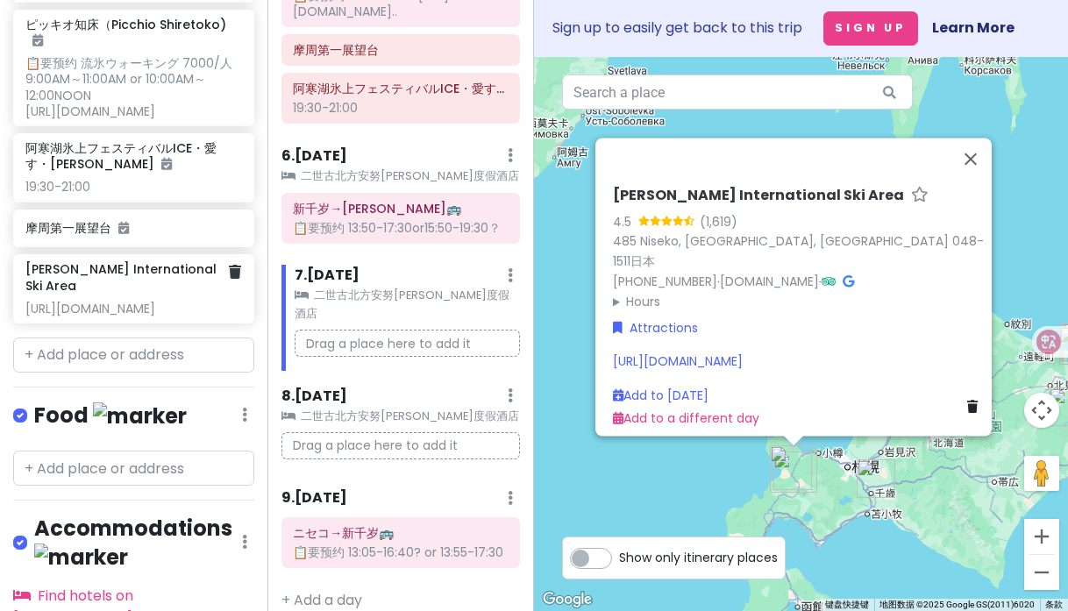
click at [171, 283] on h6 "[PERSON_NAME] International Ski Area" at bounding box center [126, 277] width 203 height 32
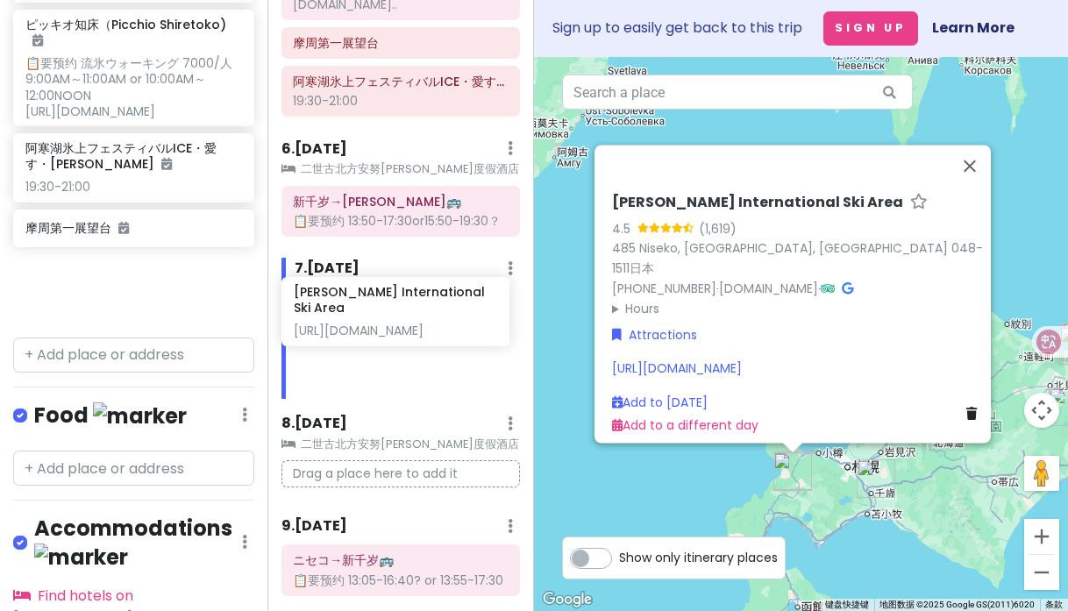
scroll to position [946, 0]
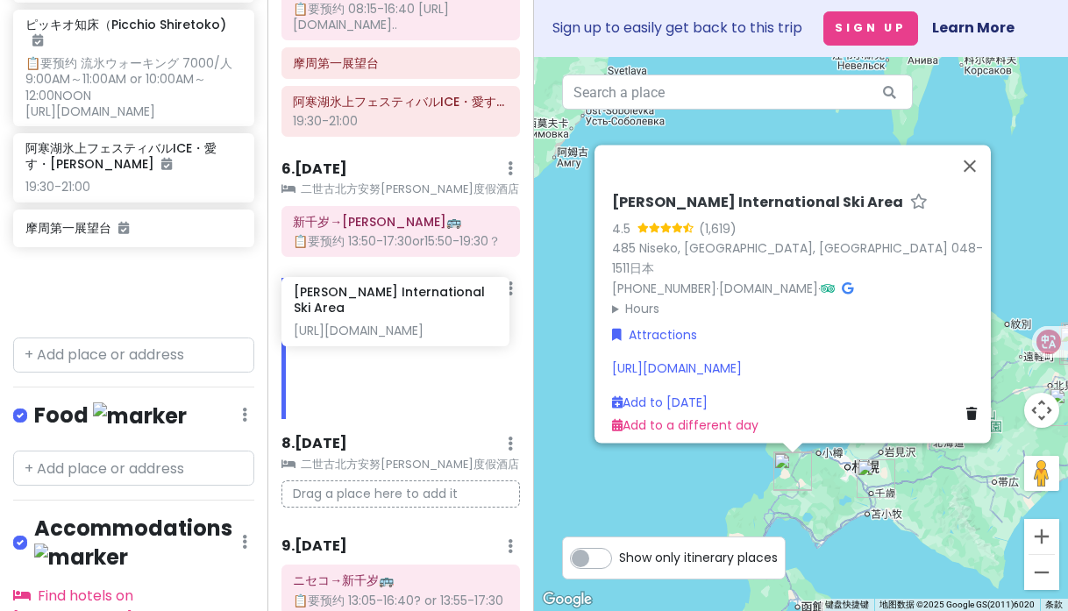
click at [385, 308] on div "冬の国 Private Change Dates Make a Copy Delete Trip Go Pro ⚡️ Give Feedback 💡 Supp…" at bounding box center [534, 305] width 1068 height 611
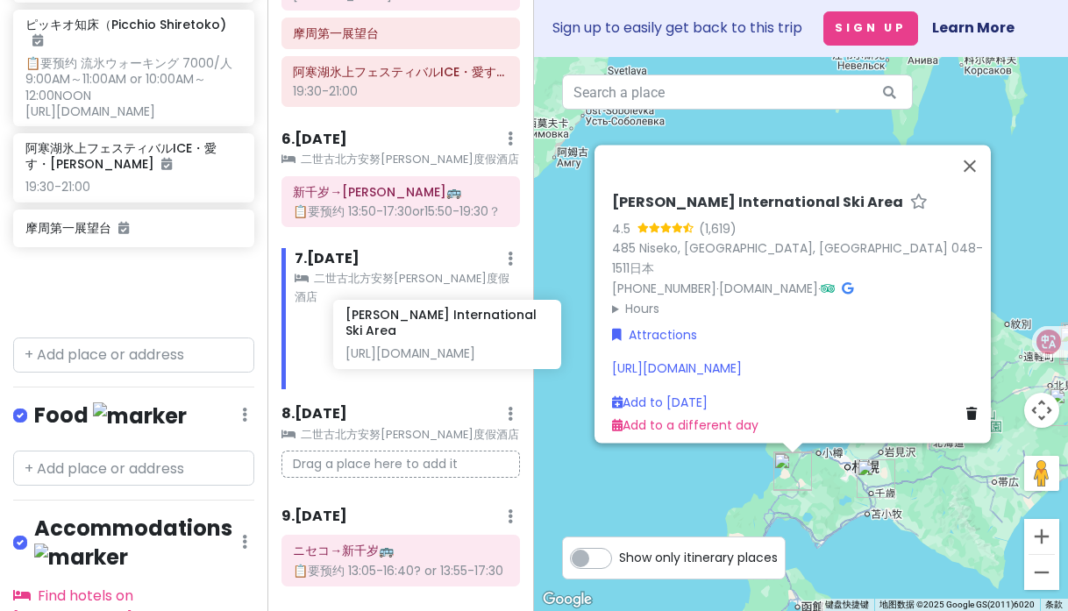
drag, startPoint x: 125, startPoint y: 274, endPoint x: 427, endPoint y: 292, distance: 303.0
click at [427, 292] on div "冬の国 Private Change Dates Make a Copy Delete Trip Go Pro ⚡️ Give Feedback 💡 Supp…" at bounding box center [534, 305] width 1068 height 611
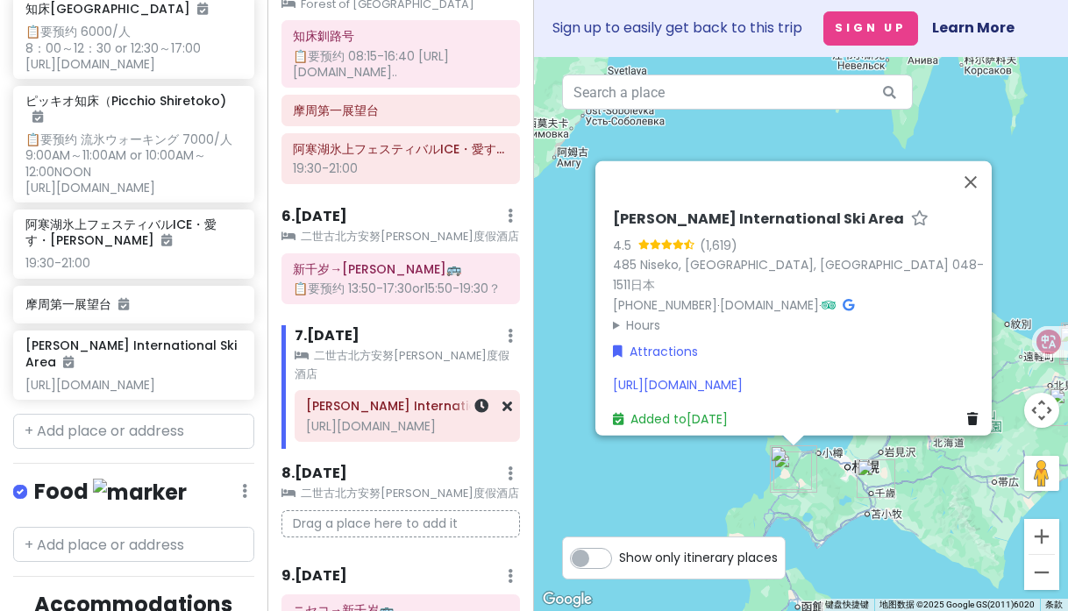
scroll to position [872, 0]
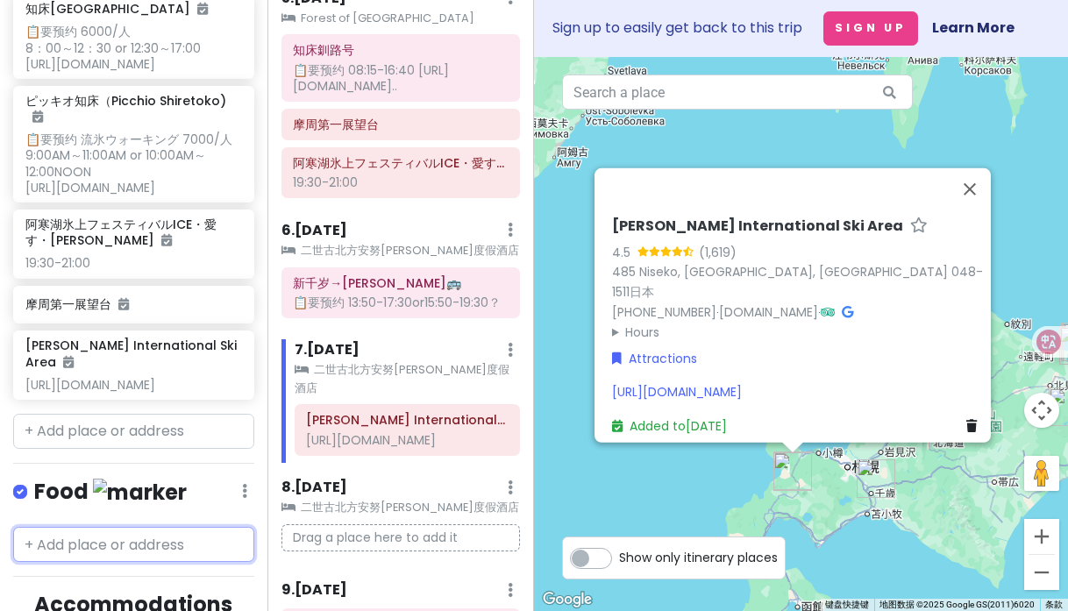
click at [176, 544] on input "text" at bounding box center [133, 544] width 241 height 35
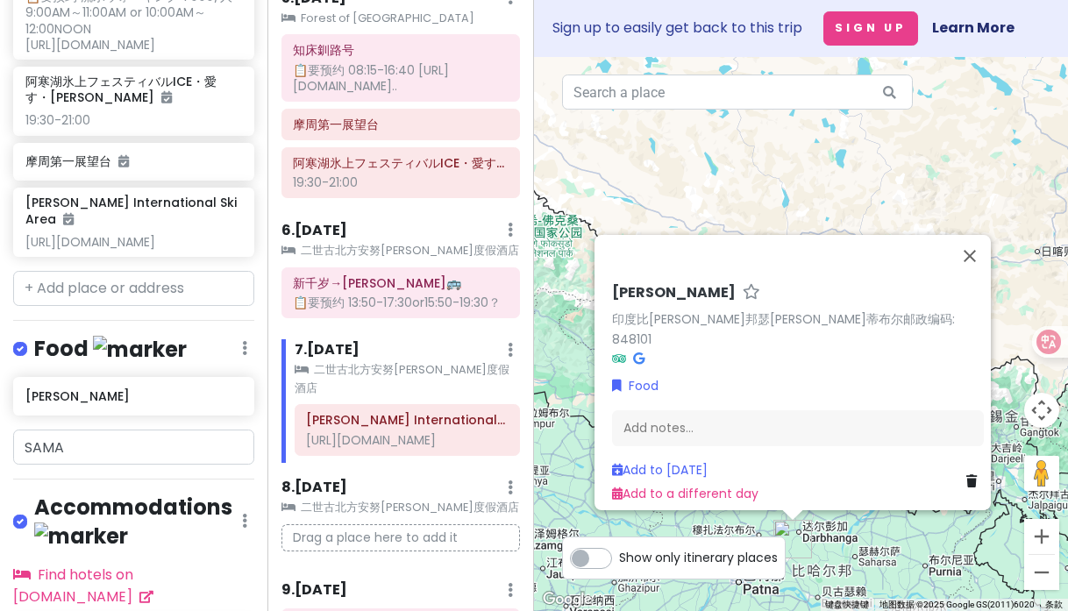
scroll to position [691, 0]
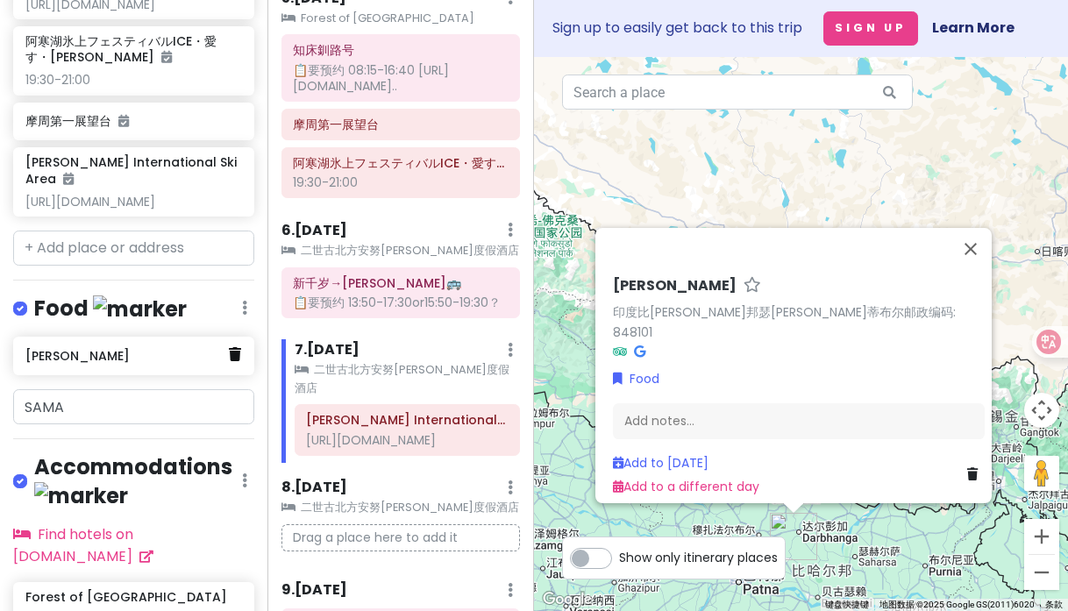
click at [229, 364] on link at bounding box center [235, 355] width 12 height 23
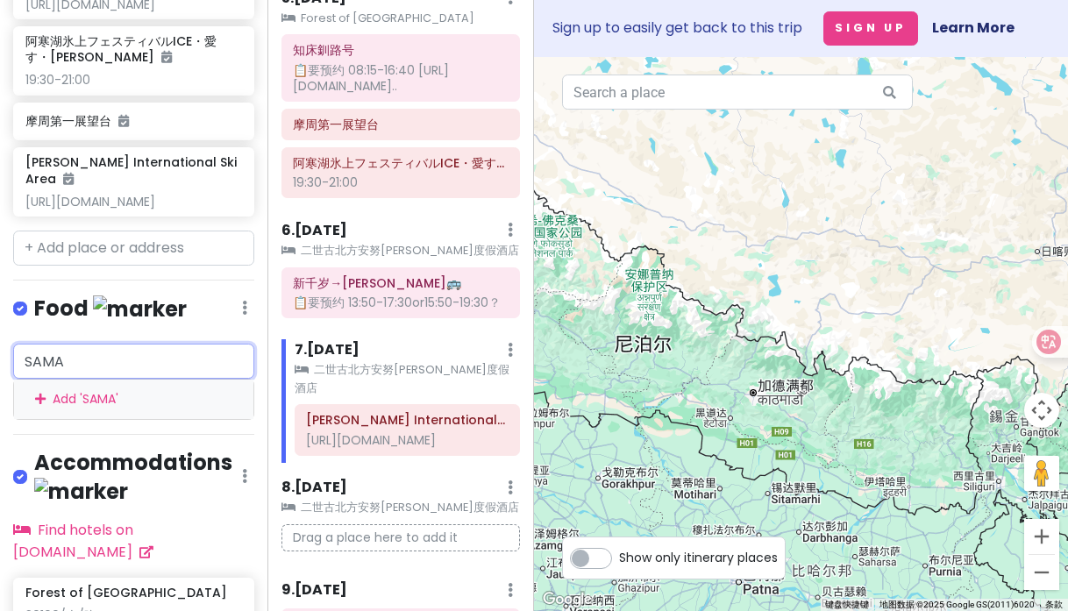
click at [172, 364] on input "SAMA" at bounding box center [133, 361] width 241 height 35
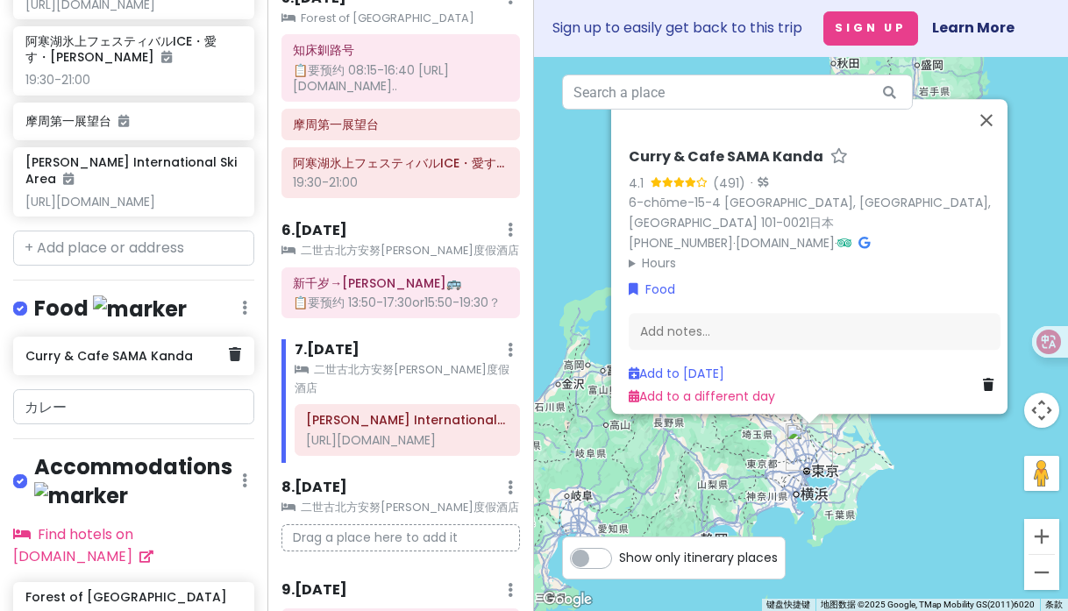
click at [215, 367] on div "Curry & Cafe SAMA Kanda" at bounding box center [126, 356] width 203 height 25
click at [229, 360] on icon at bounding box center [235, 354] width 12 height 14
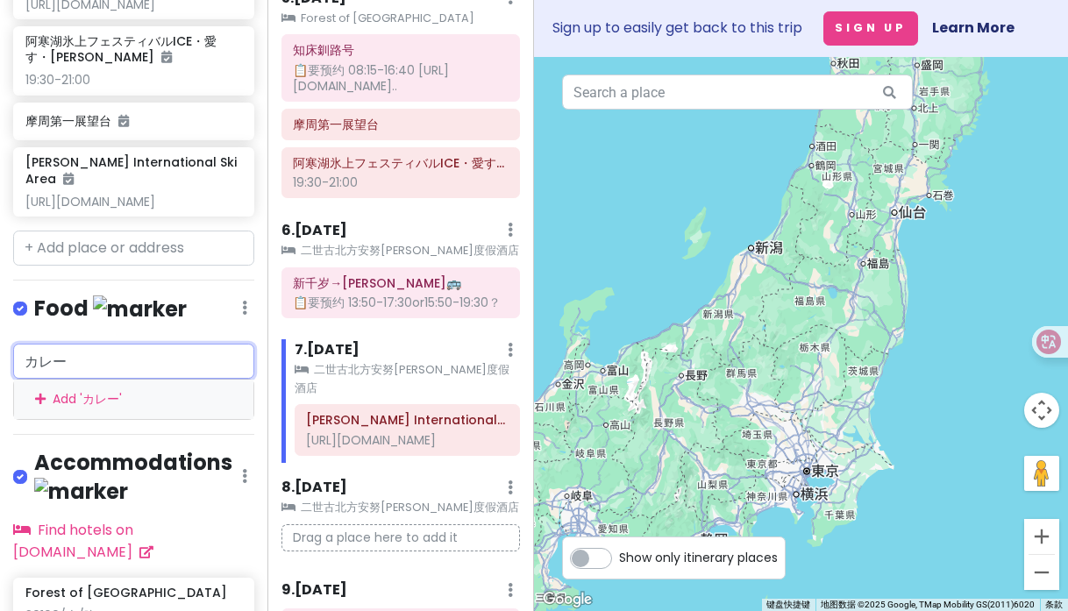
drag, startPoint x: 149, startPoint y: 367, endPoint x: -23, endPoint y: 364, distance: 171.9
click at [0, 364] on html "冬の国 Private Change Dates Make a Copy Delete Trip Go Pro ⚡️ Give Feedback 💡 Supp…" at bounding box center [534, 305] width 1068 height 611
paste input "ストラン ヌックアンヌプリ"
type input "レストラン ヌックアンヌプリ"
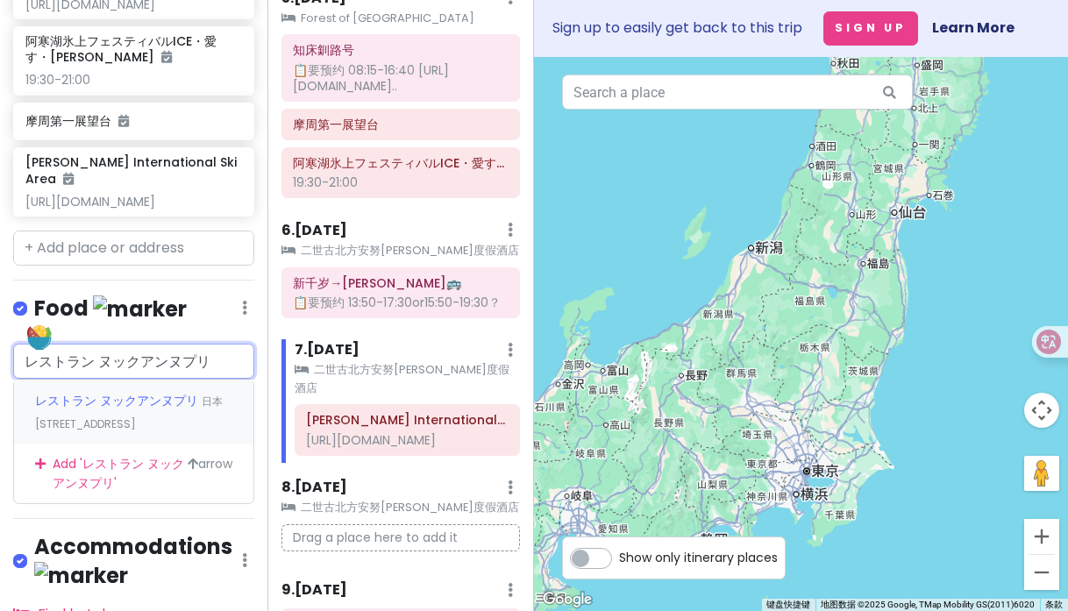
click at [108, 417] on div "レストラン ヌックアンヌプリ 日本[STREET_ADDRESS]" at bounding box center [133, 412] width 239 height 65
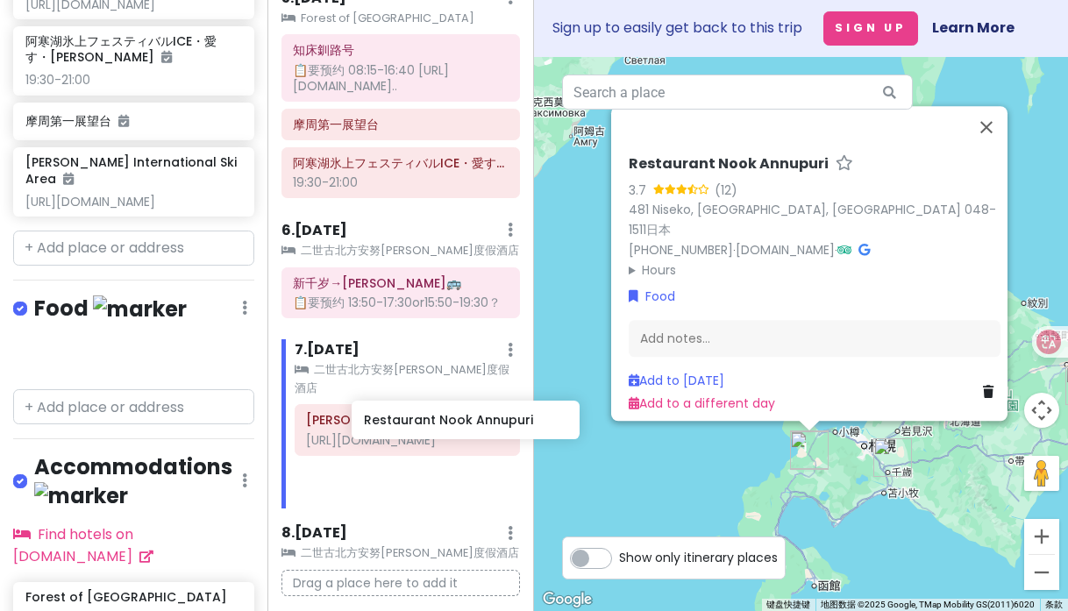
drag, startPoint x: 111, startPoint y: 367, endPoint x: 451, endPoint y: 433, distance: 345.7
click at [451, 433] on div "冬の国 Private Change Dates Make a Copy Delete Trip Go Pro ⚡️ Give Feedback 💡 Supp…" at bounding box center [534, 305] width 1068 height 611
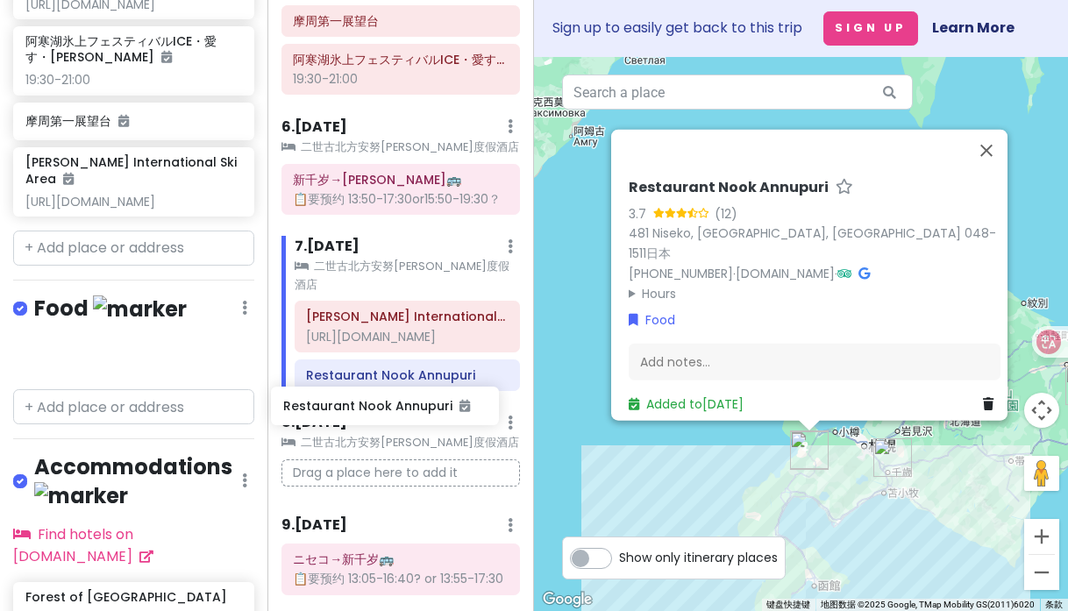
scroll to position [1001, 0]
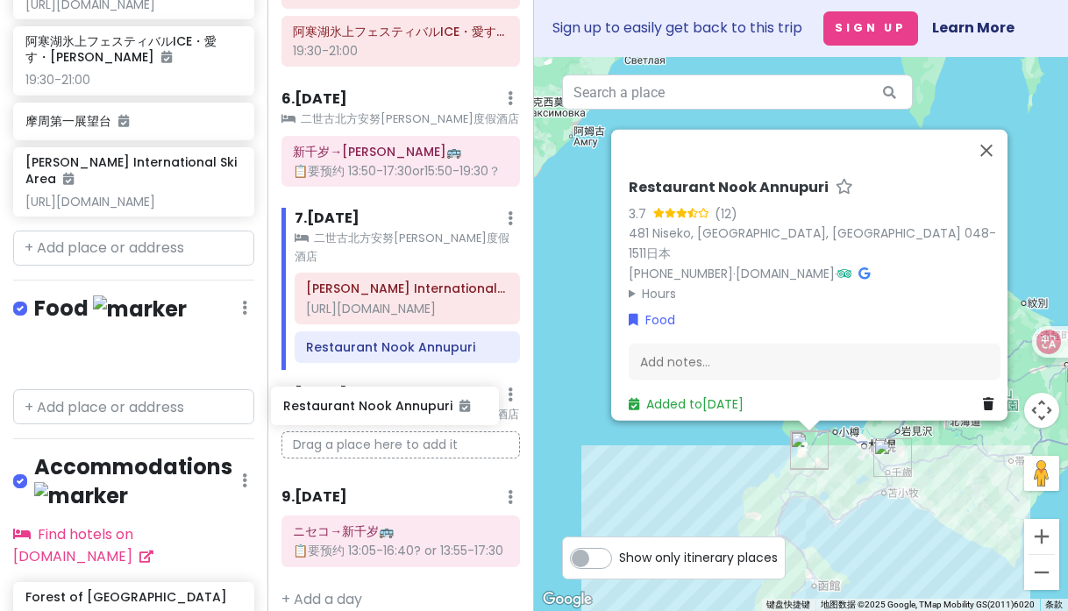
click at [411, 418] on div "冬の国 Private Change Dates Make a Copy Delete Trip Go Pro ⚡️ Give Feedback 💡 Supp…" at bounding box center [534, 305] width 1068 height 611
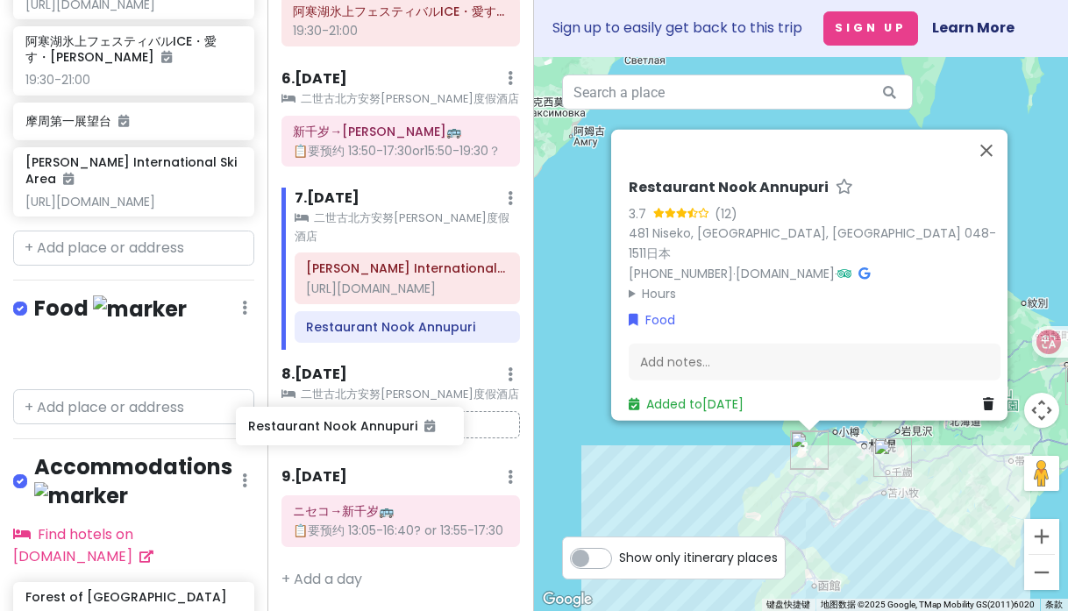
drag, startPoint x: 153, startPoint y: 364, endPoint x: 373, endPoint y: 429, distance: 229.5
click at [373, 429] on div "冬の国 Private Change Dates Make a Copy Delete Trip Go Pro ⚡️ Give Feedback 💡 Supp…" at bounding box center [534, 305] width 1068 height 611
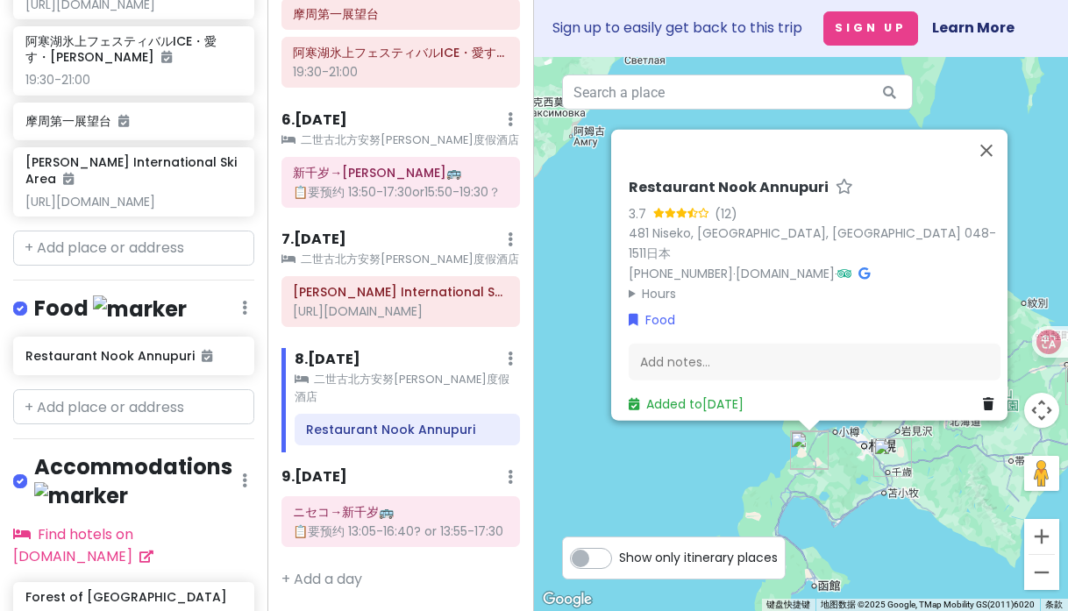
scroll to position [961, 0]
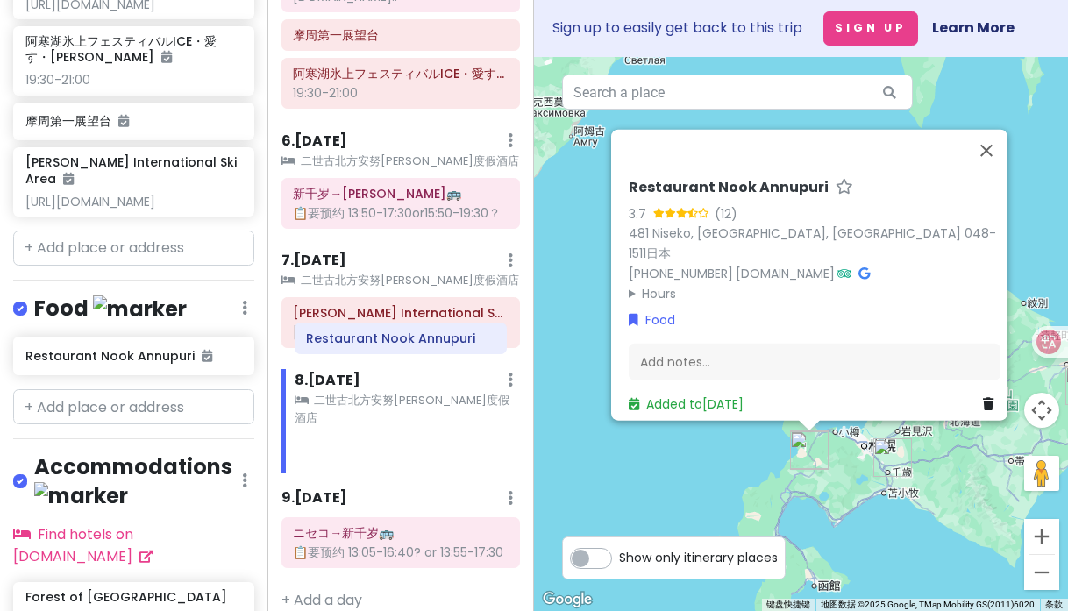
drag, startPoint x: 356, startPoint y: 410, endPoint x: 356, endPoint y: 336, distance: 74.5
click at [356, 336] on div "Itinerary × 1 . [DATE] Edit Day Notes Clear Lodging Delete Day 羽田→女满别 Tōyoko In…" at bounding box center [400, 305] width 267 height 611
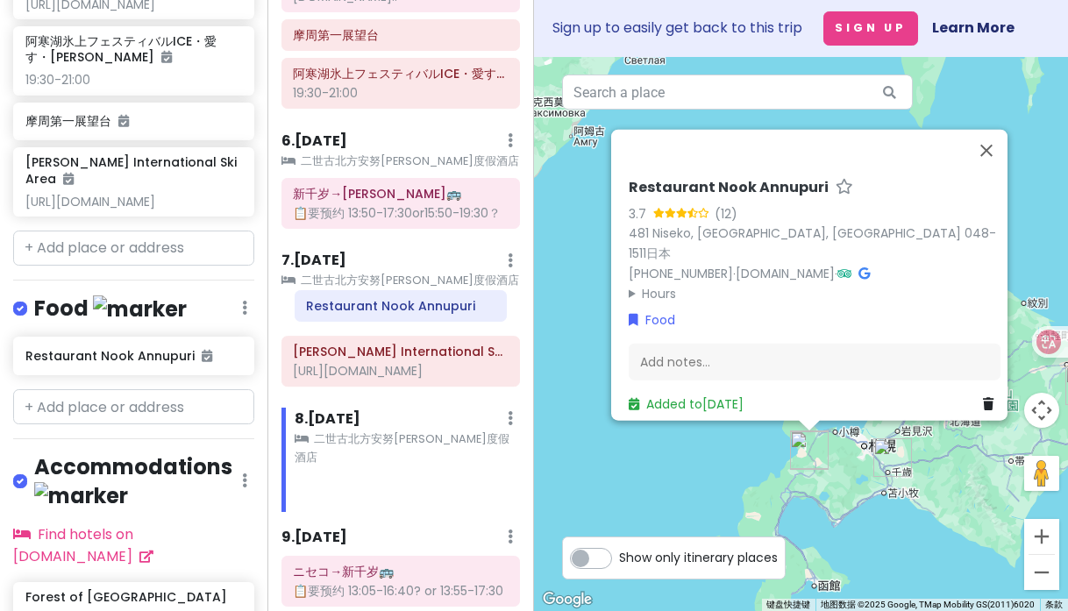
drag, startPoint x: 361, startPoint y: 418, endPoint x: 361, endPoint y: 311, distance: 107.0
click at [361, 311] on div "Itinerary × 1 . [DATE] Edit Day Notes Clear Lodging Delete Day 羽田→女满别 Tōyoko In…" at bounding box center [400, 305] width 267 height 611
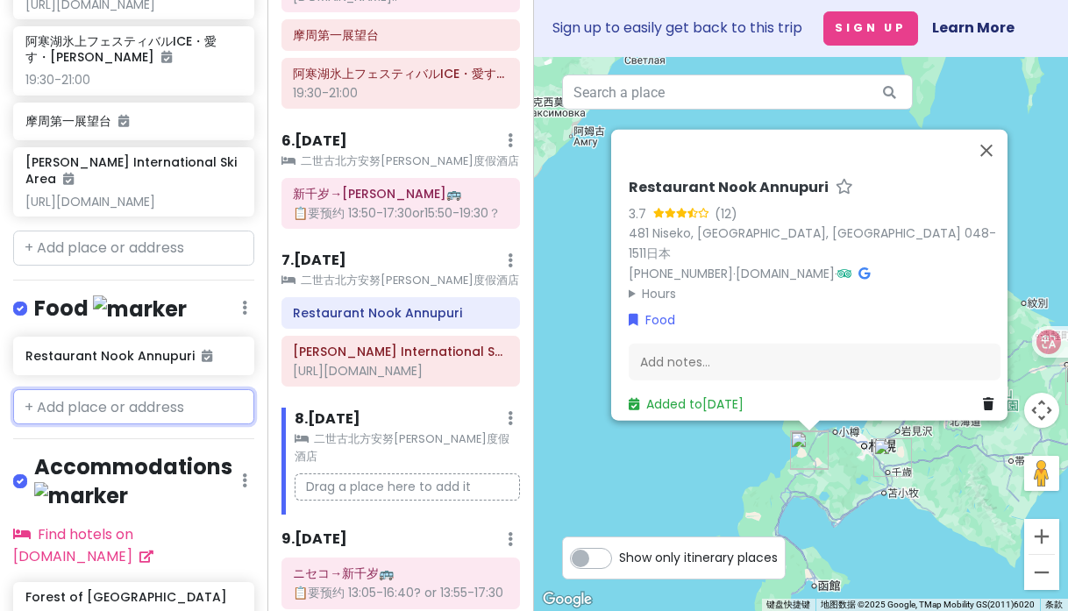
click at [169, 413] on input "text" at bounding box center [133, 406] width 241 height 35
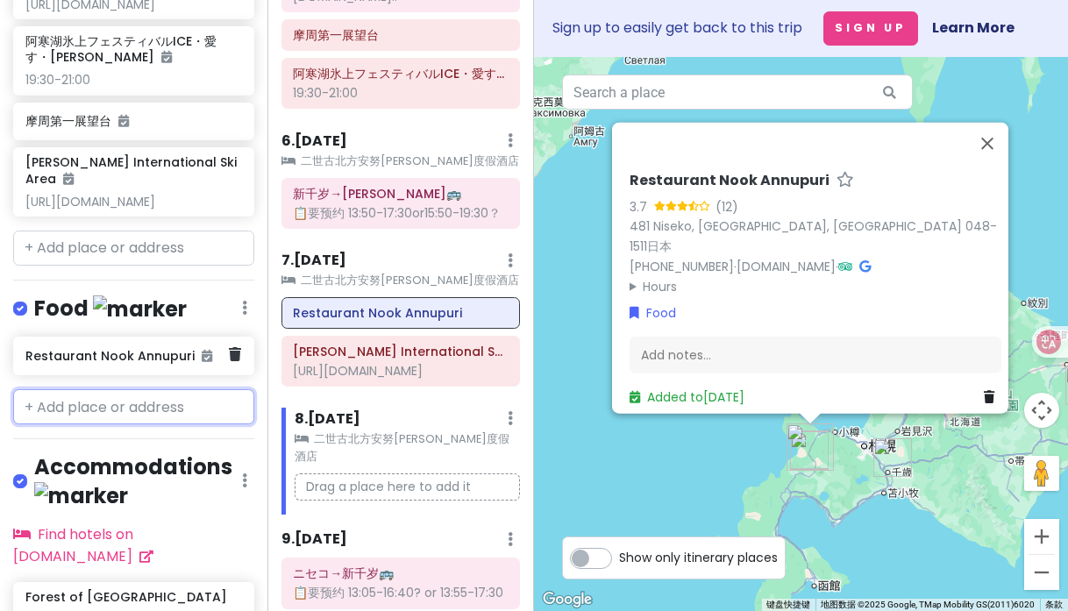
paste input "レストラン ヌックアンヌプリ"
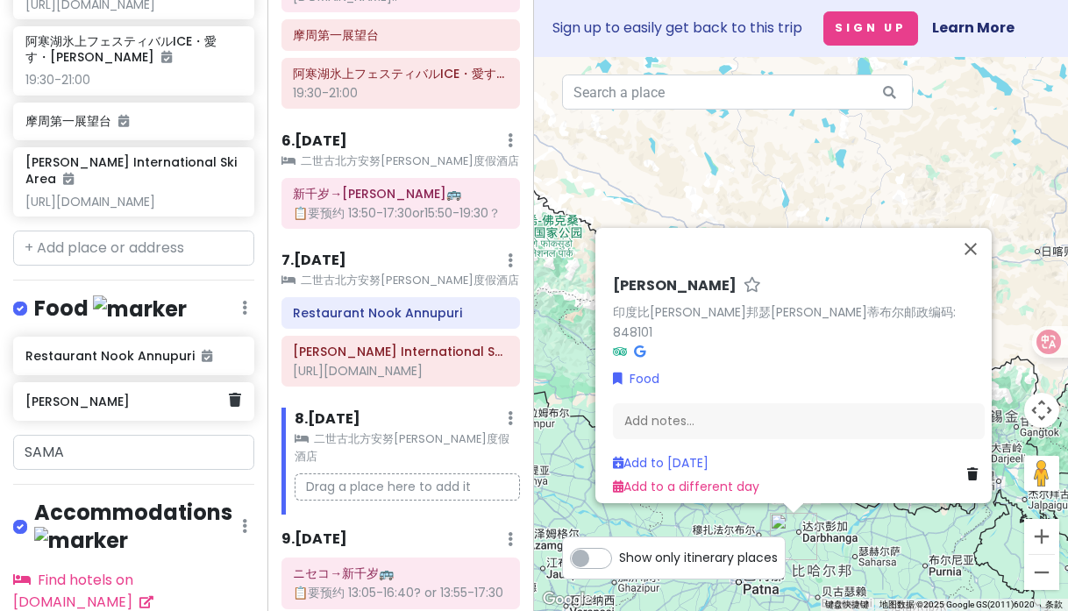
click at [229, 410] on link at bounding box center [235, 400] width 12 height 23
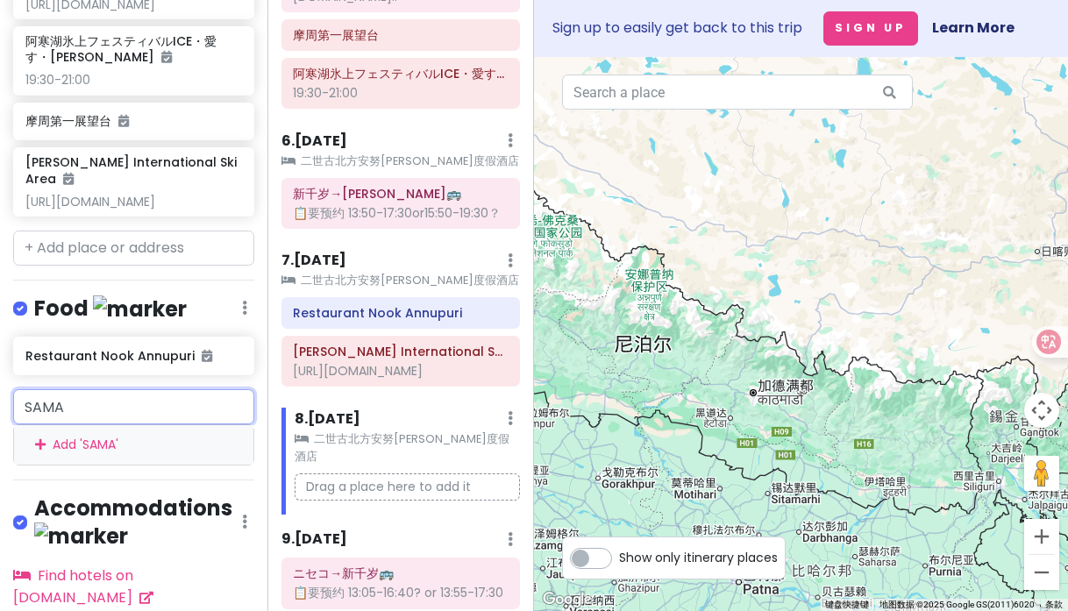
click at [185, 415] on input "SAMA" at bounding box center [133, 406] width 241 height 35
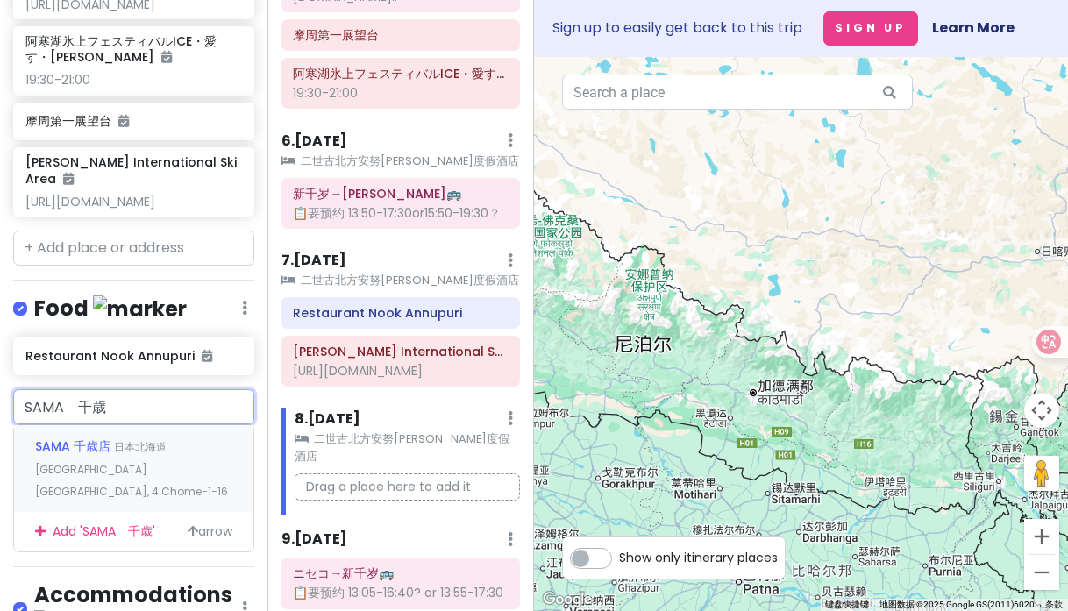
type input "SAMA　千年"
click at [45, 468] on span "日本北海道[GEOGRAPHIC_DATA] [GEOGRAPHIC_DATA], 4 Chome−1−16" at bounding box center [131, 469] width 193 height 60
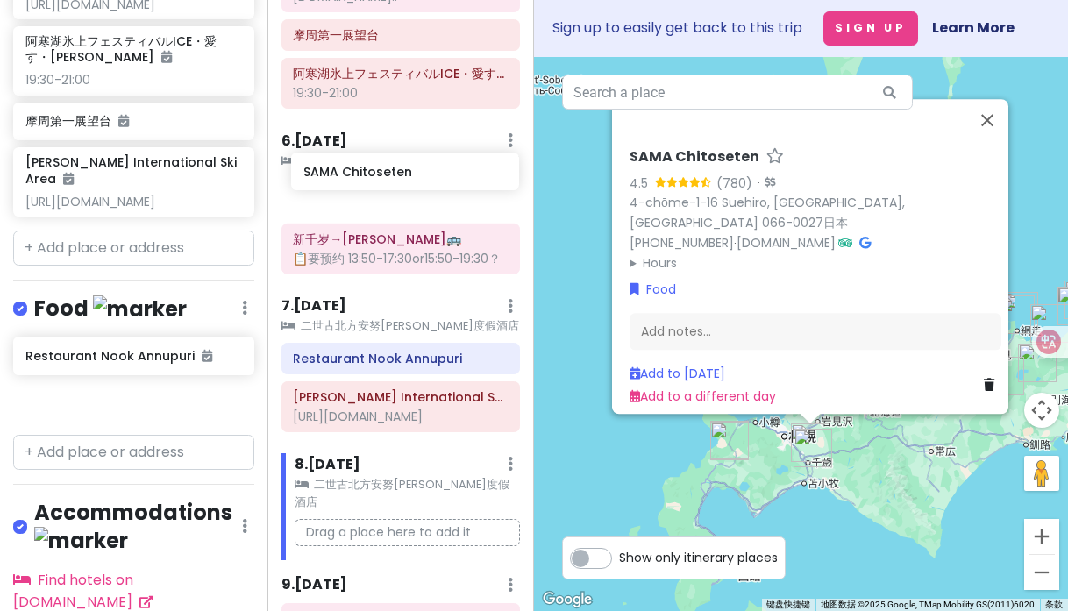
drag, startPoint x: 106, startPoint y: 414, endPoint x: 384, endPoint y: 182, distance: 361.8
click at [384, 182] on div "冬の国 Private Change Dates Make a Copy Delete Trip Go Pro ⚡️ Give Feedback 💡 Supp…" at bounding box center [534, 305] width 1068 height 611
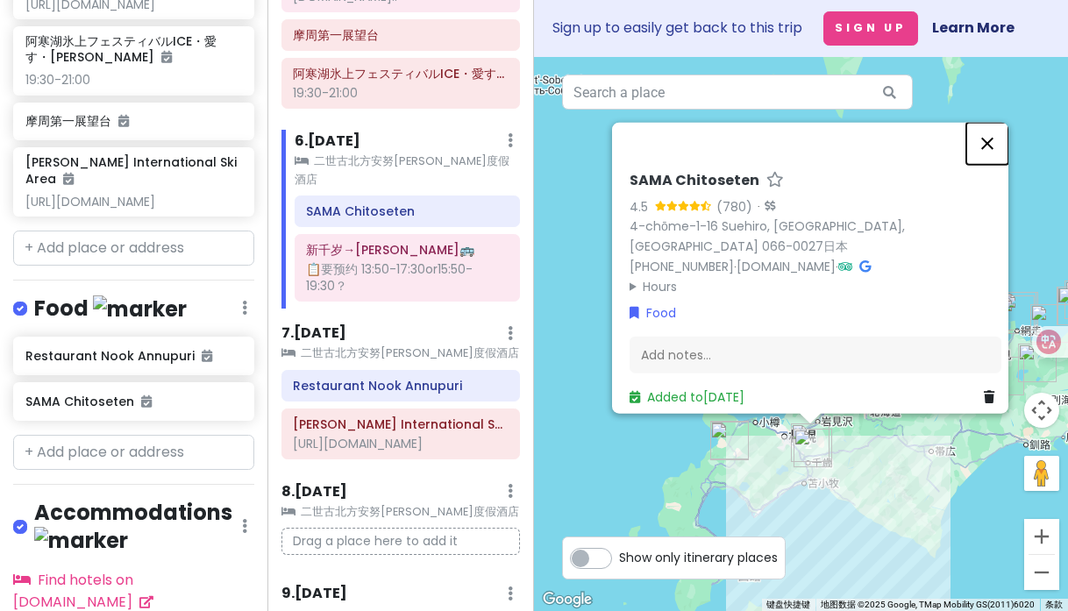
click at [993, 145] on button "关闭" at bounding box center [987, 144] width 42 height 42
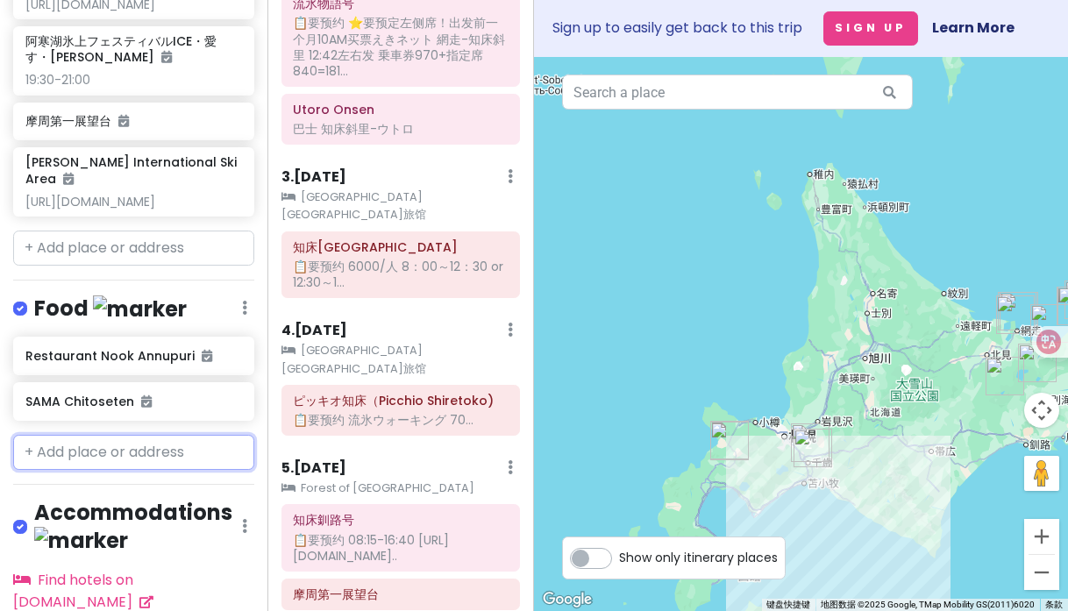
scroll to position [401, 0]
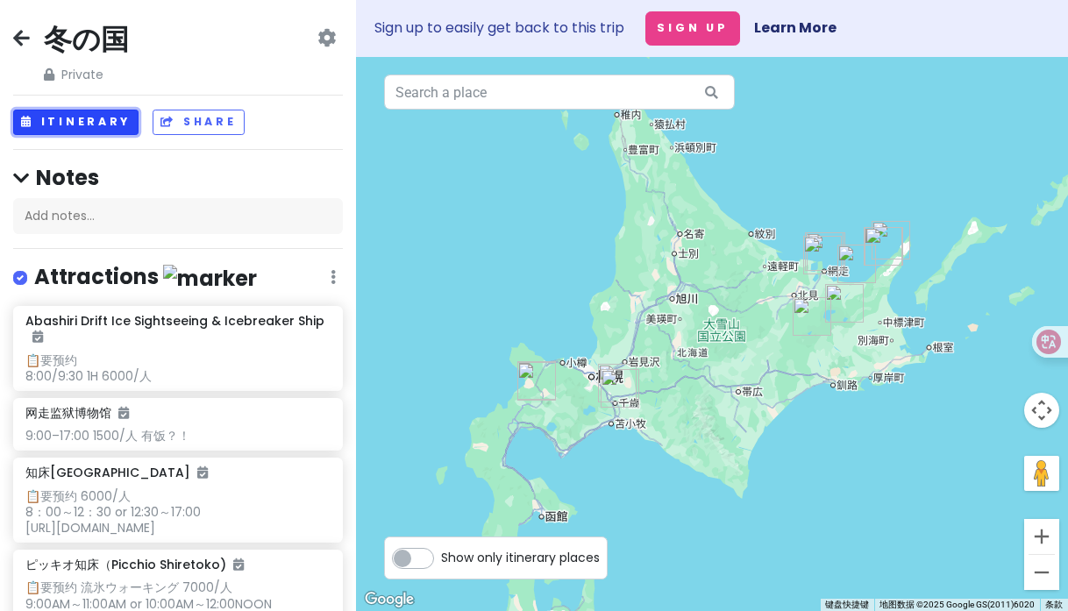
click at [91, 128] on button "Itinerary" at bounding box center [75, 122] width 125 height 25
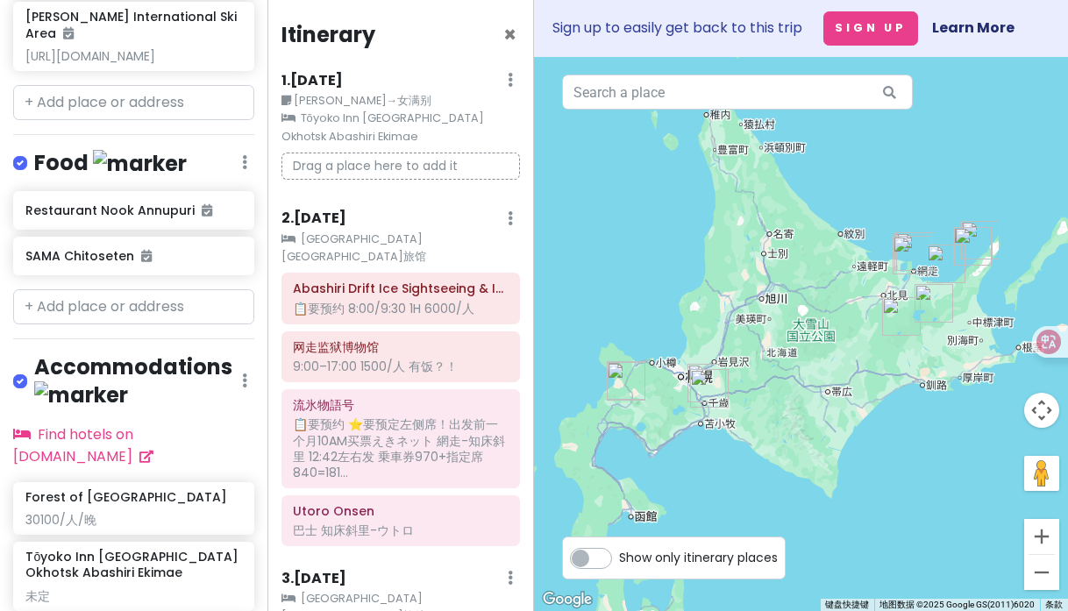
scroll to position [866, 0]
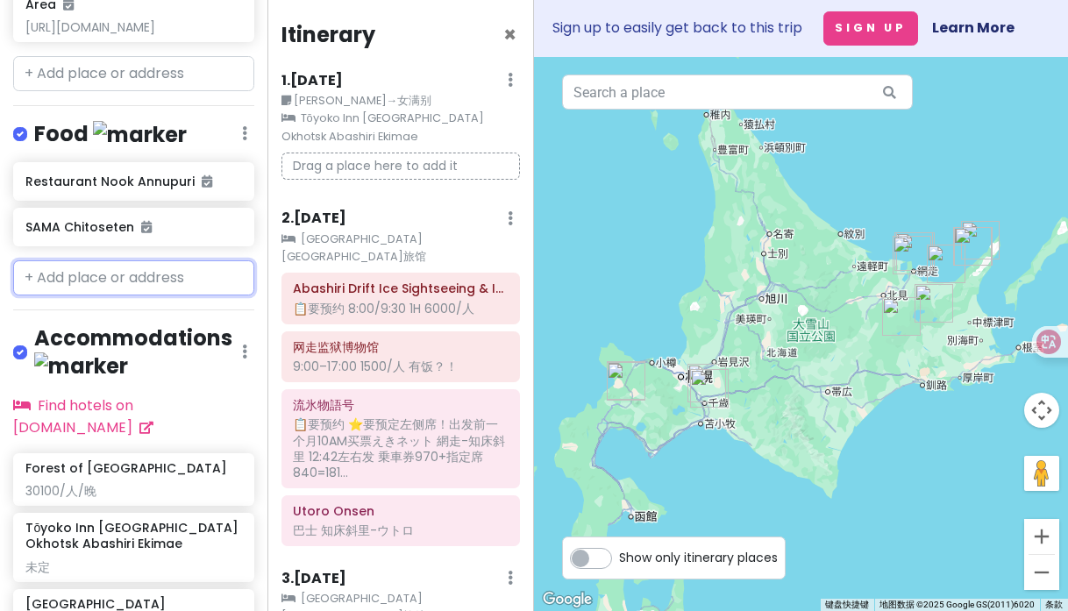
click at [109, 278] on input "text" at bounding box center [133, 277] width 241 height 35
paste input "北海道ジンギスカン(マサジン) MASAJIN知床店"
type input "北海道ジンギスカン(マサジン) MASAJIN知床店"
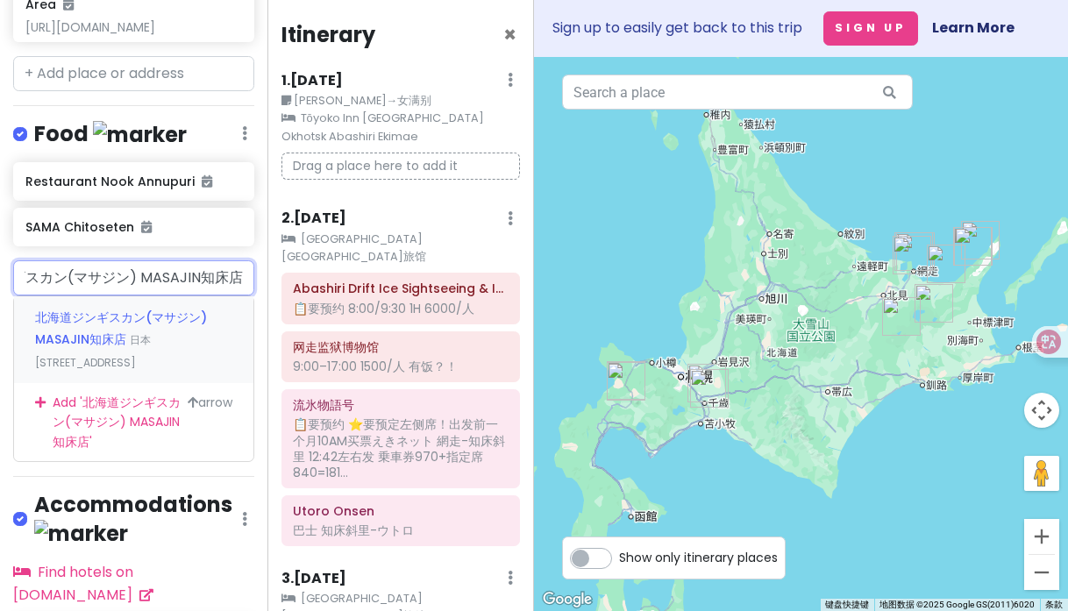
click at [149, 328] on div "北海道ジンギスカン(マサジン) MASAJIN知床店 日本北海道斜里町 Utorokagawa, 227" at bounding box center [133, 339] width 239 height 87
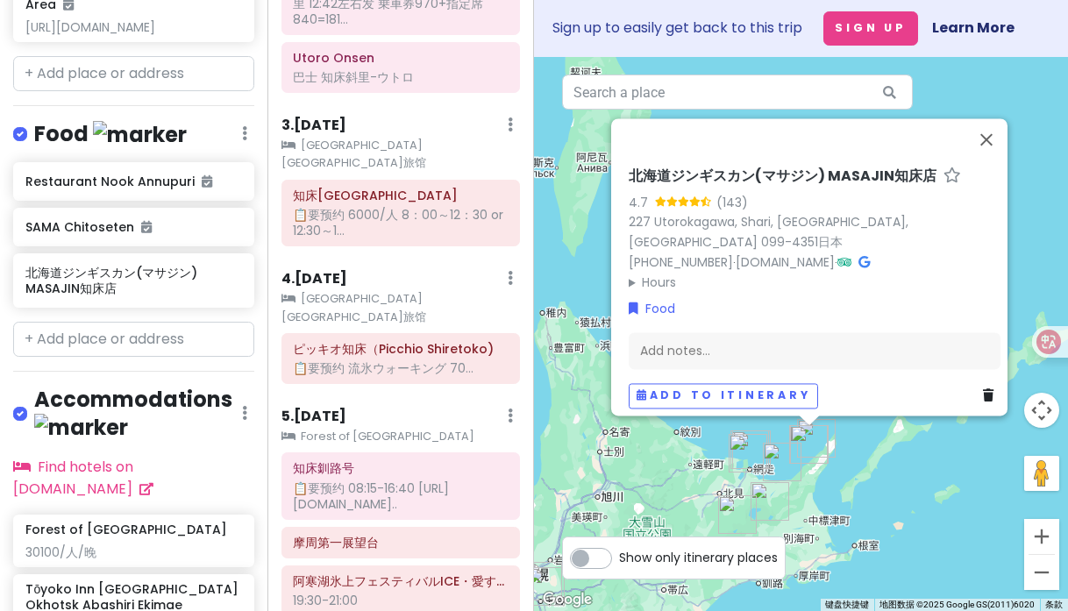
scroll to position [445, 0]
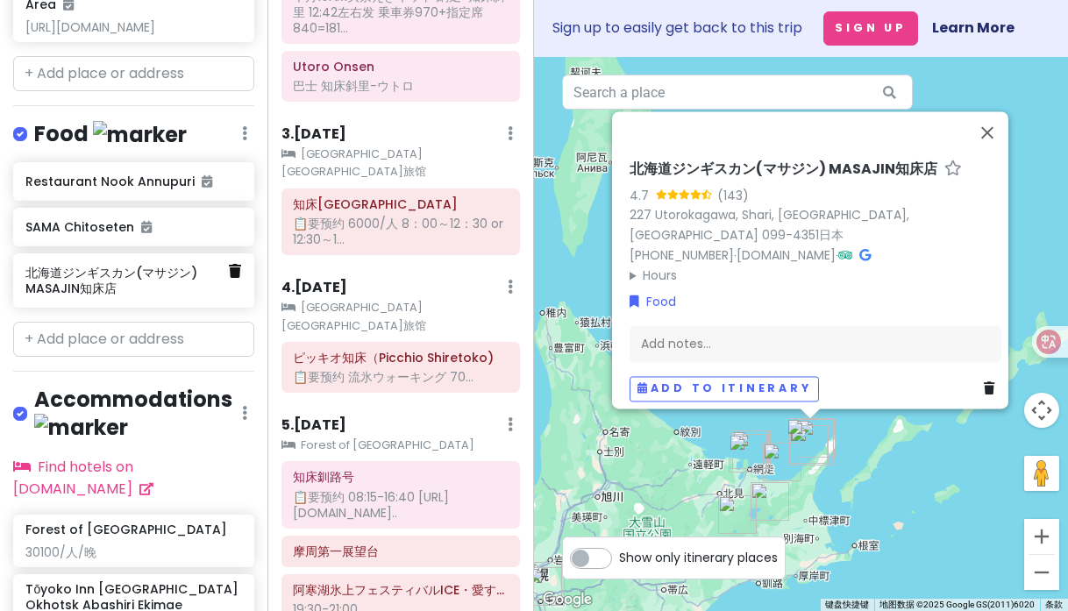
click at [229, 278] on icon at bounding box center [235, 271] width 12 height 14
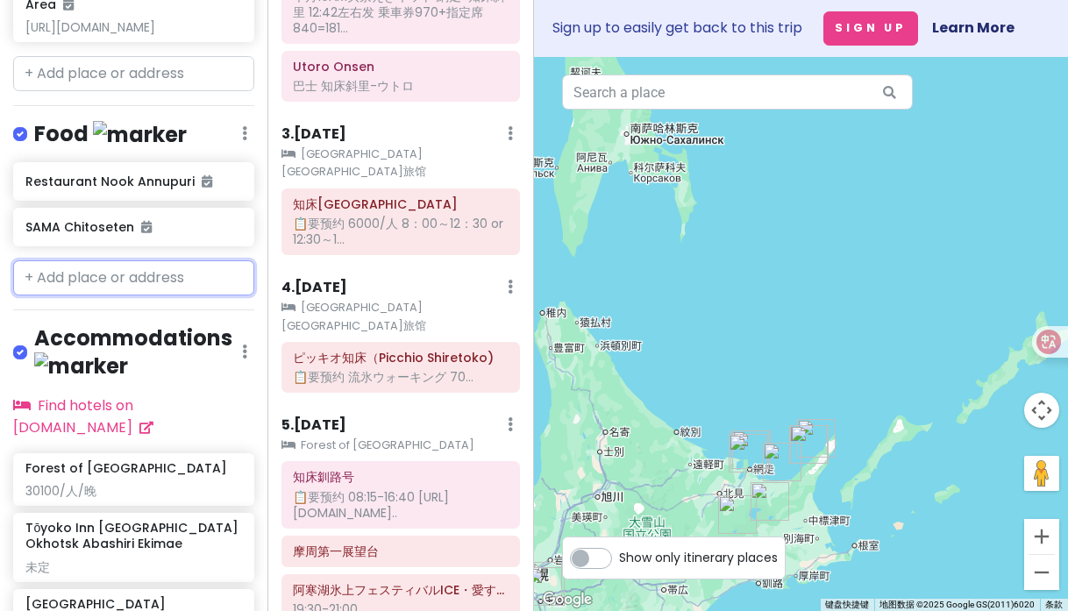
paste input "Banya Seafood"
type input "Banya Seafood"
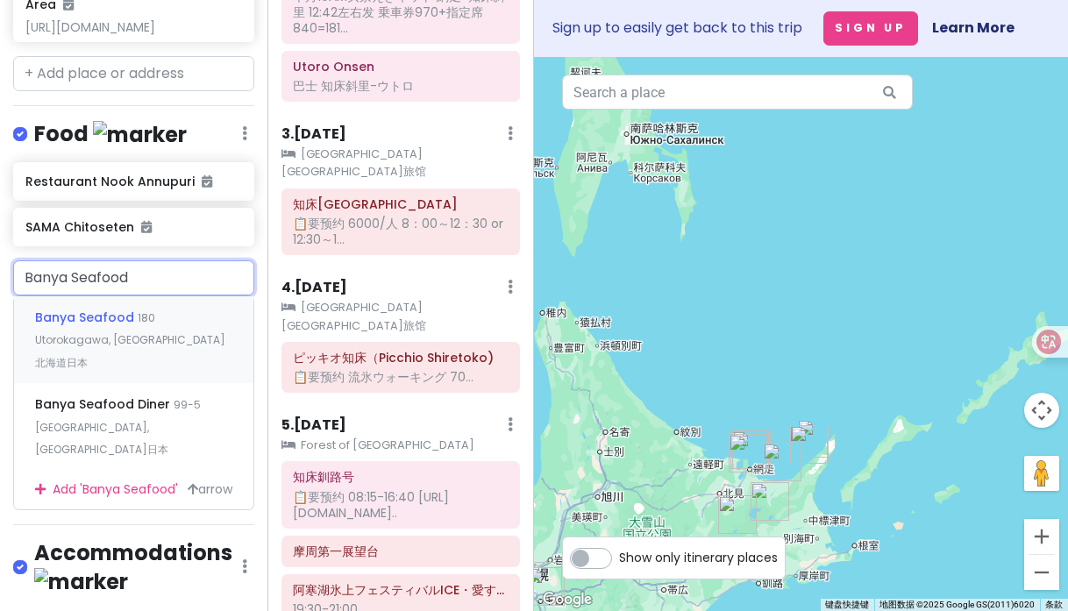
click at [190, 347] on span "180 Utorokagawa, 斜里町北海道日本" at bounding box center [130, 340] width 190 height 60
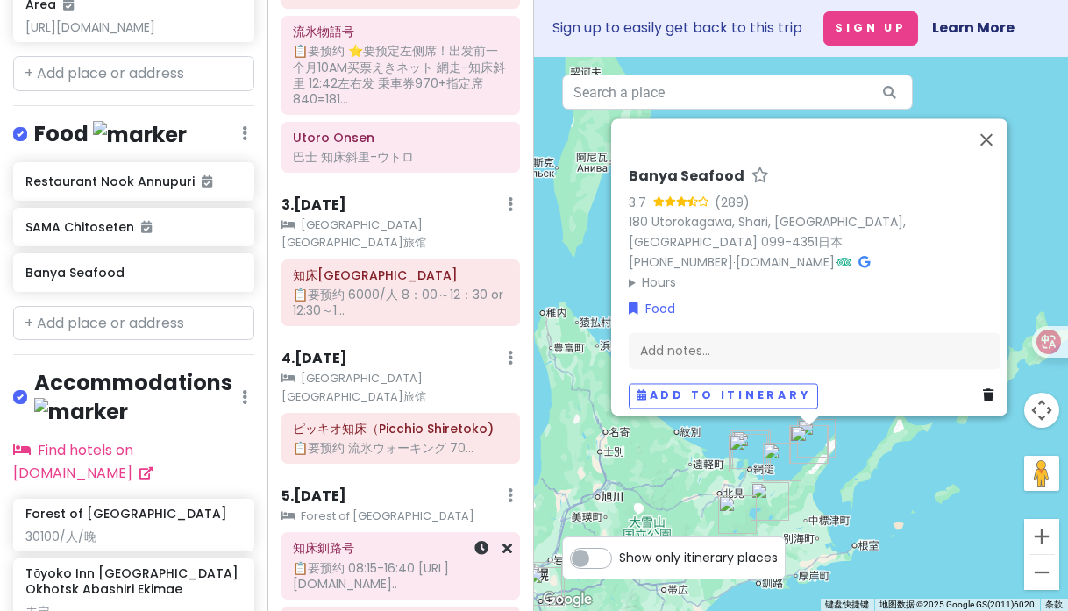
scroll to position [371, 0]
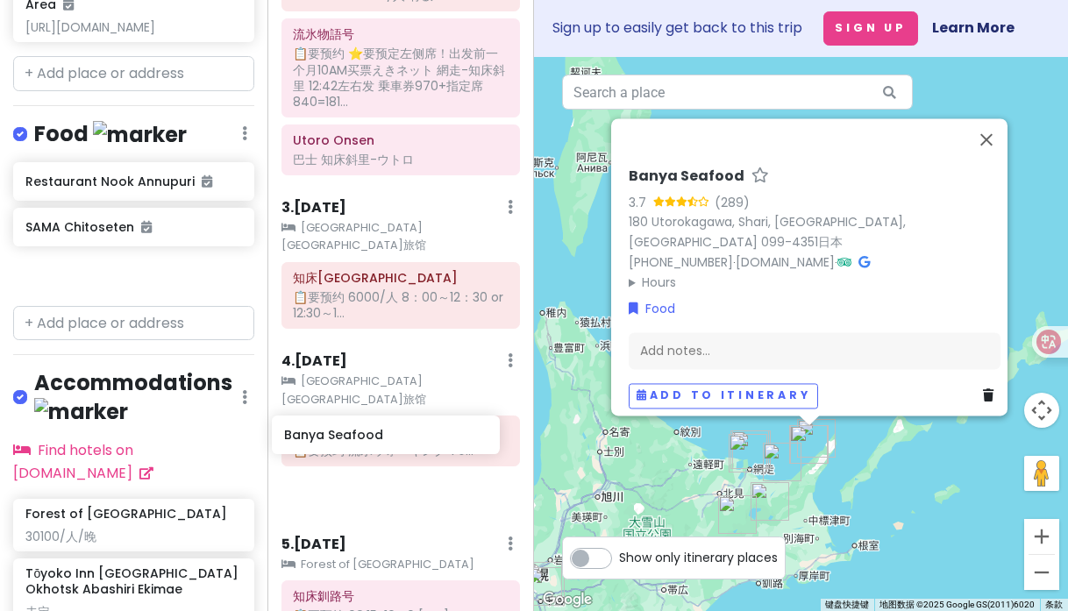
drag, startPoint x: 122, startPoint y: 283, endPoint x: 379, endPoint y: 442, distance: 302.0
click at [380, 443] on div "冬の国 Private Change Dates Make a Copy Delete Trip Go Pro ⚡️ Give Feedback 💡 Supp…" at bounding box center [534, 305] width 1068 height 611
